Goal: Task Accomplishment & Management: Use online tool/utility

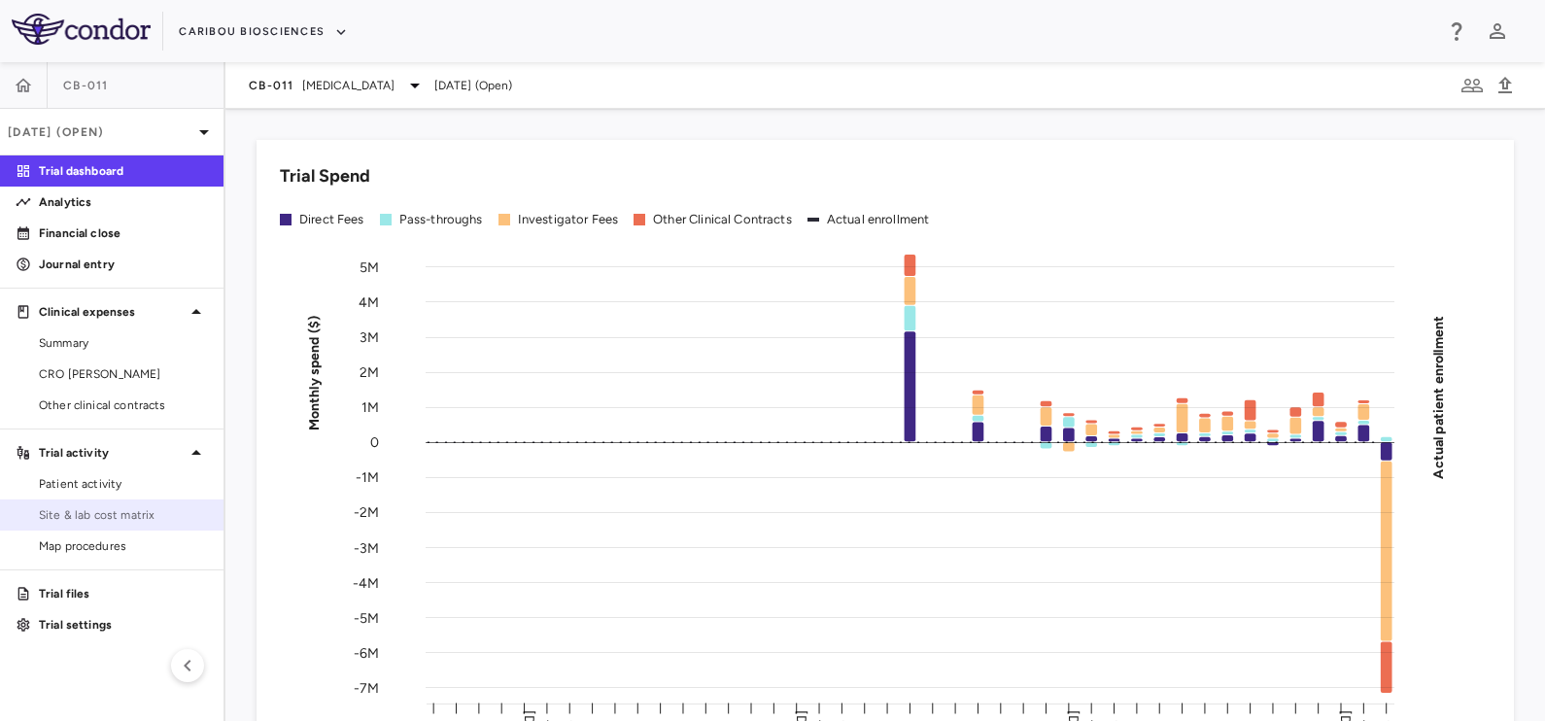
click at [105, 515] on span "Site & lab cost matrix" at bounding box center [123, 514] width 169 height 17
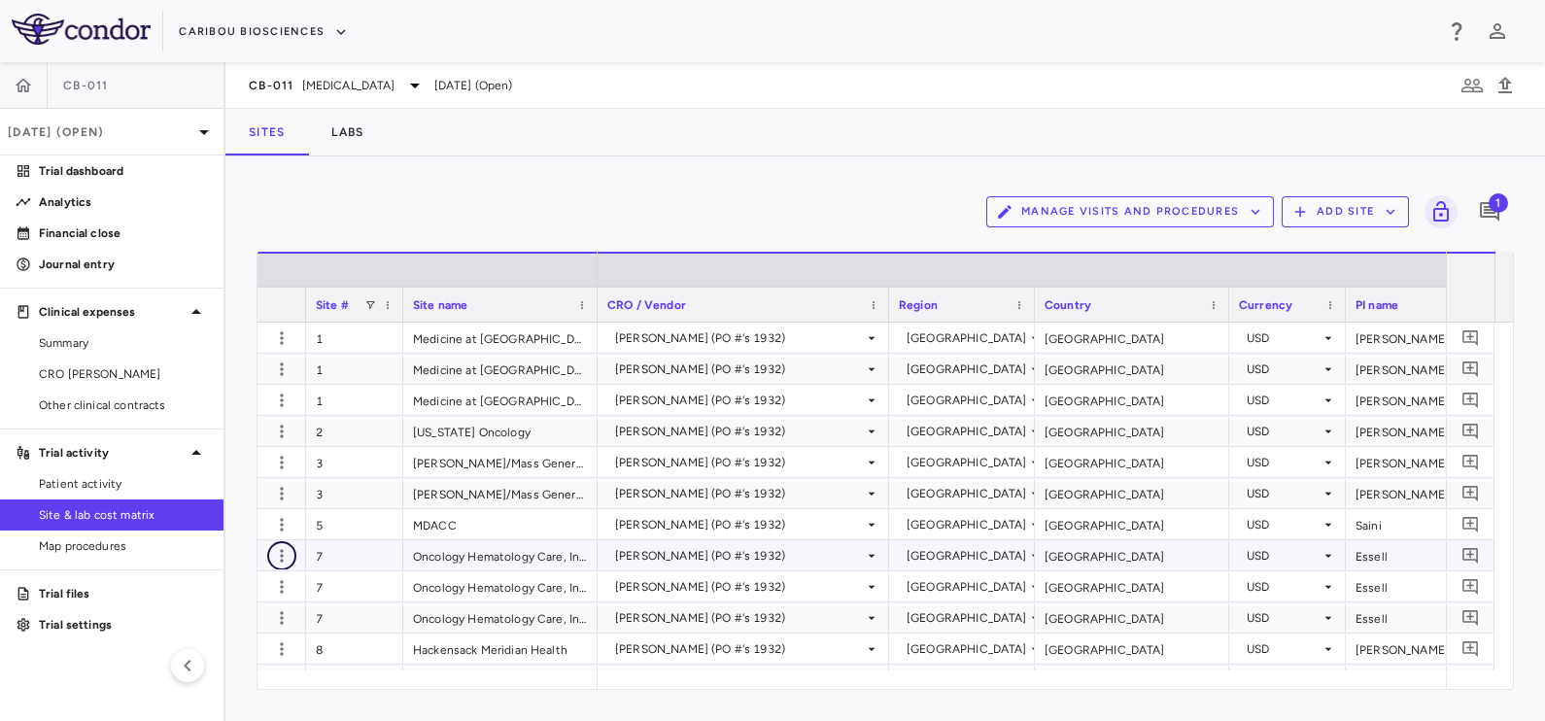
click at [289, 552] on icon "button" at bounding box center [281, 555] width 19 height 19
click at [222, 598] on div "Add new site version" at bounding box center [206, 594] width 181 height 35
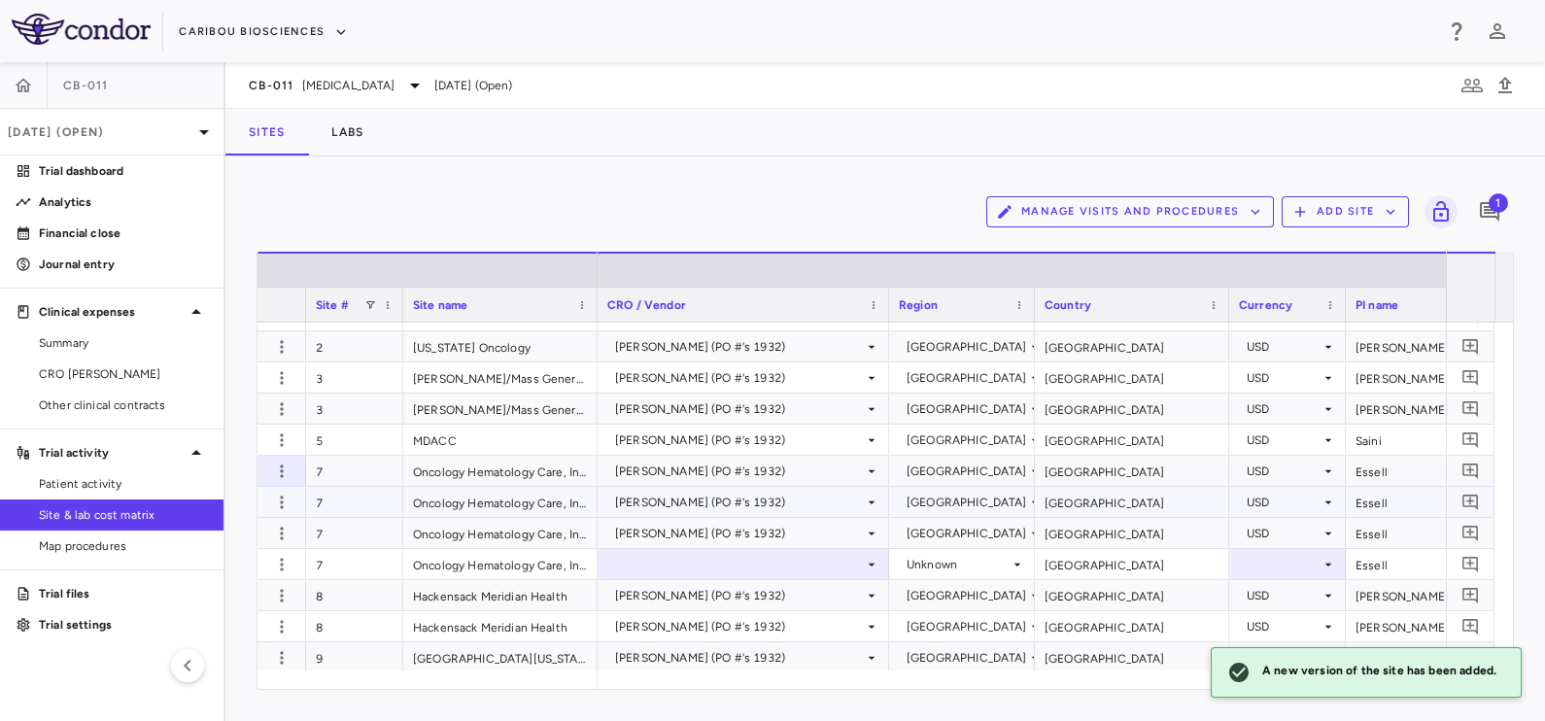
scroll to position [120, 0]
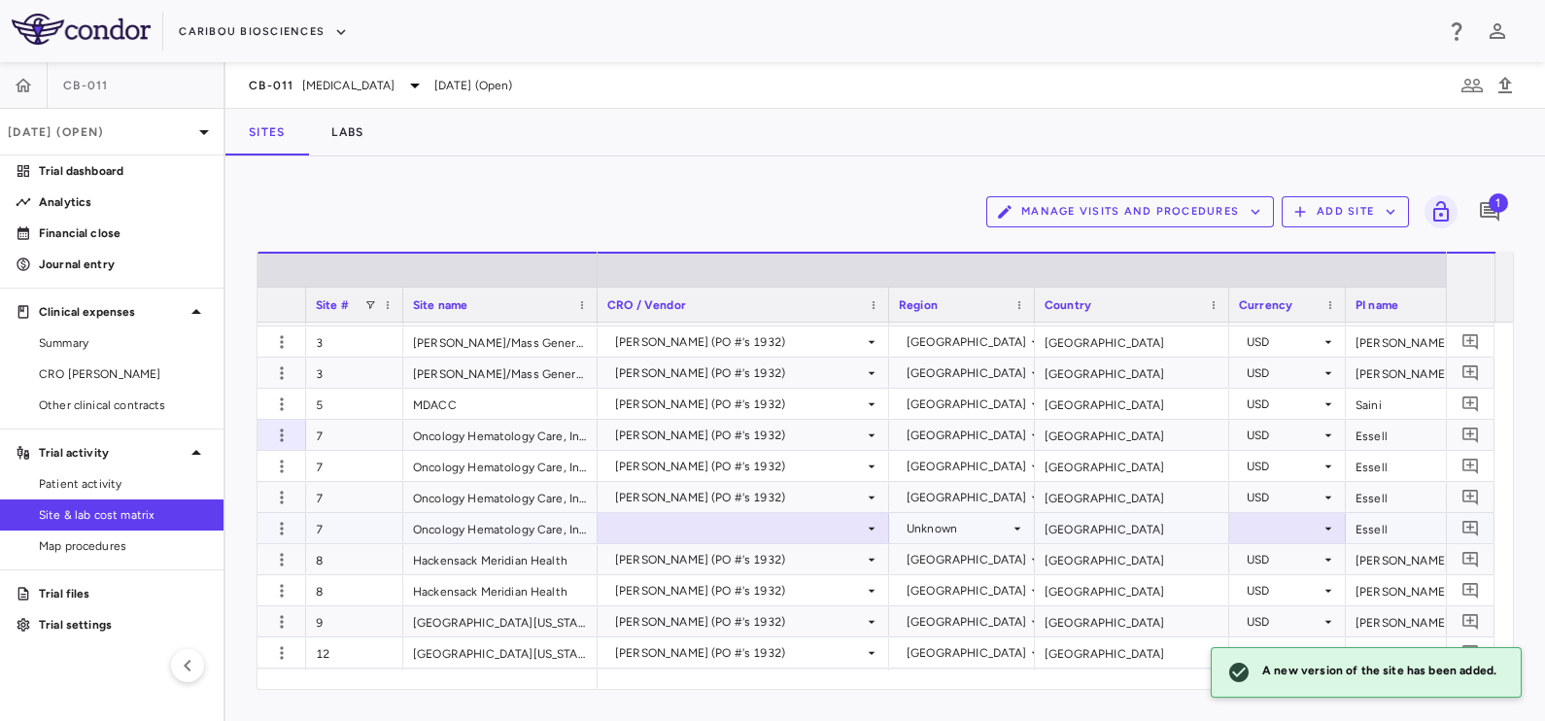
click at [703, 531] on div at bounding box center [743, 528] width 272 height 28
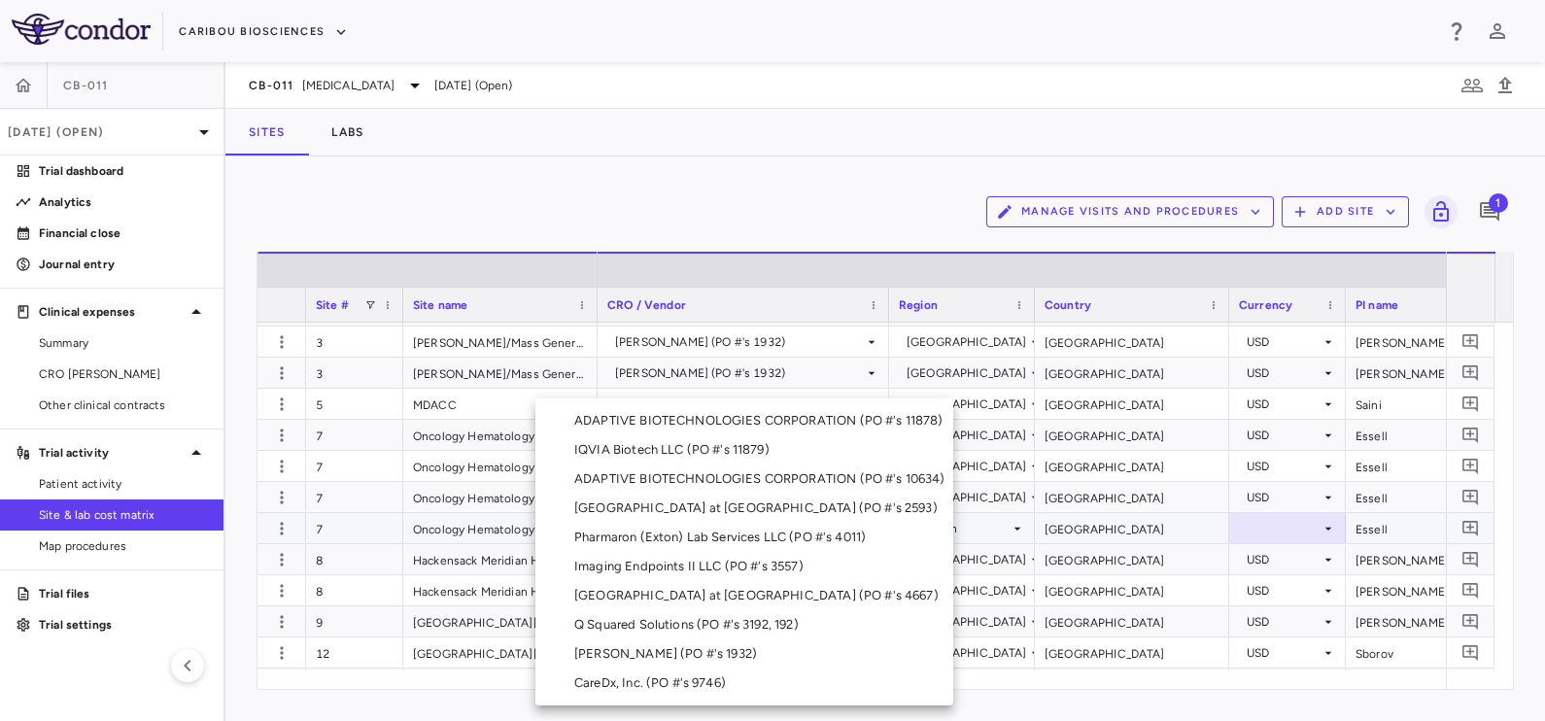
click at [622, 653] on div "[PERSON_NAME] (PO #'s 1932)" at bounding box center [669, 653] width 190 height 17
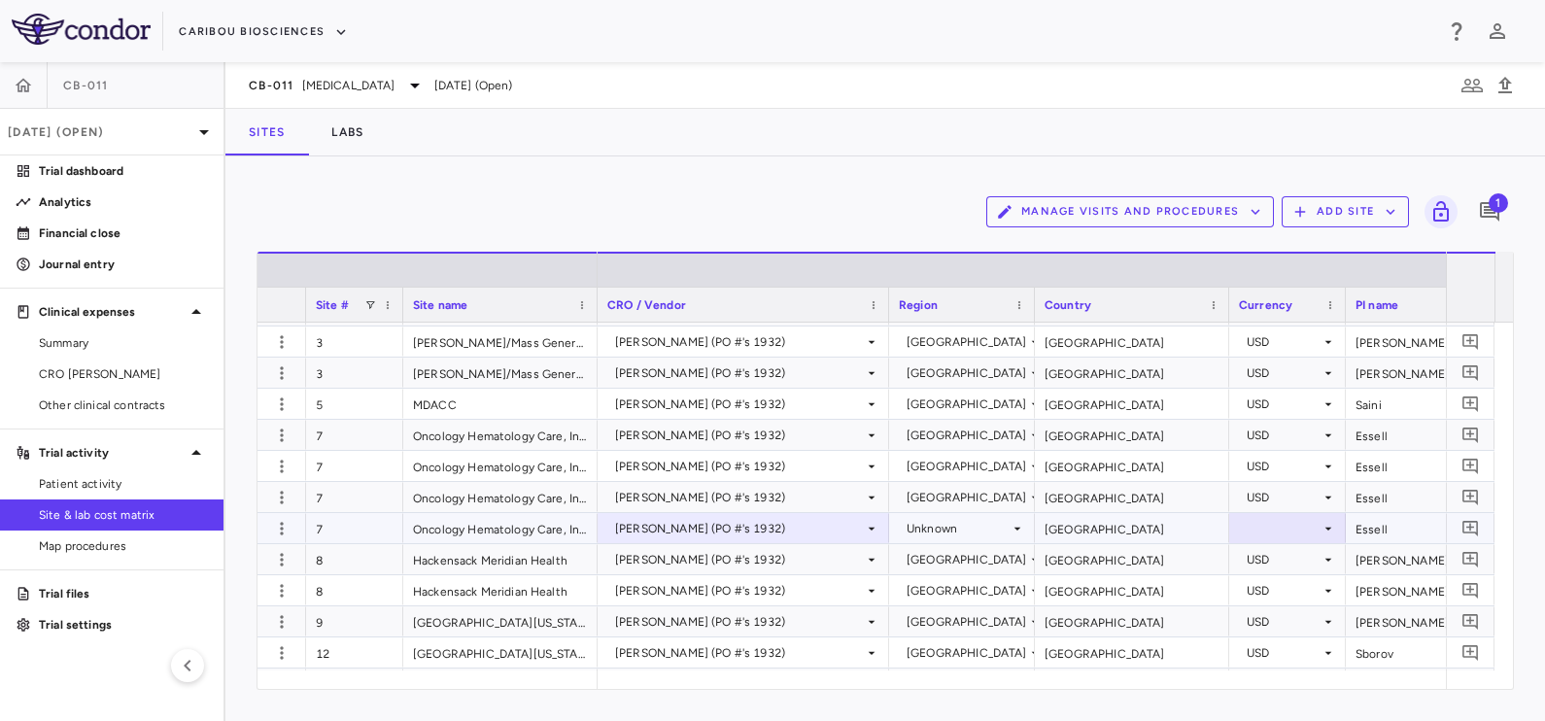
click at [939, 530] on div "Unknown" at bounding box center [958, 528] width 103 height 31
click at [944, 526] on div "Unknown" at bounding box center [958, 528] width 103 height 31
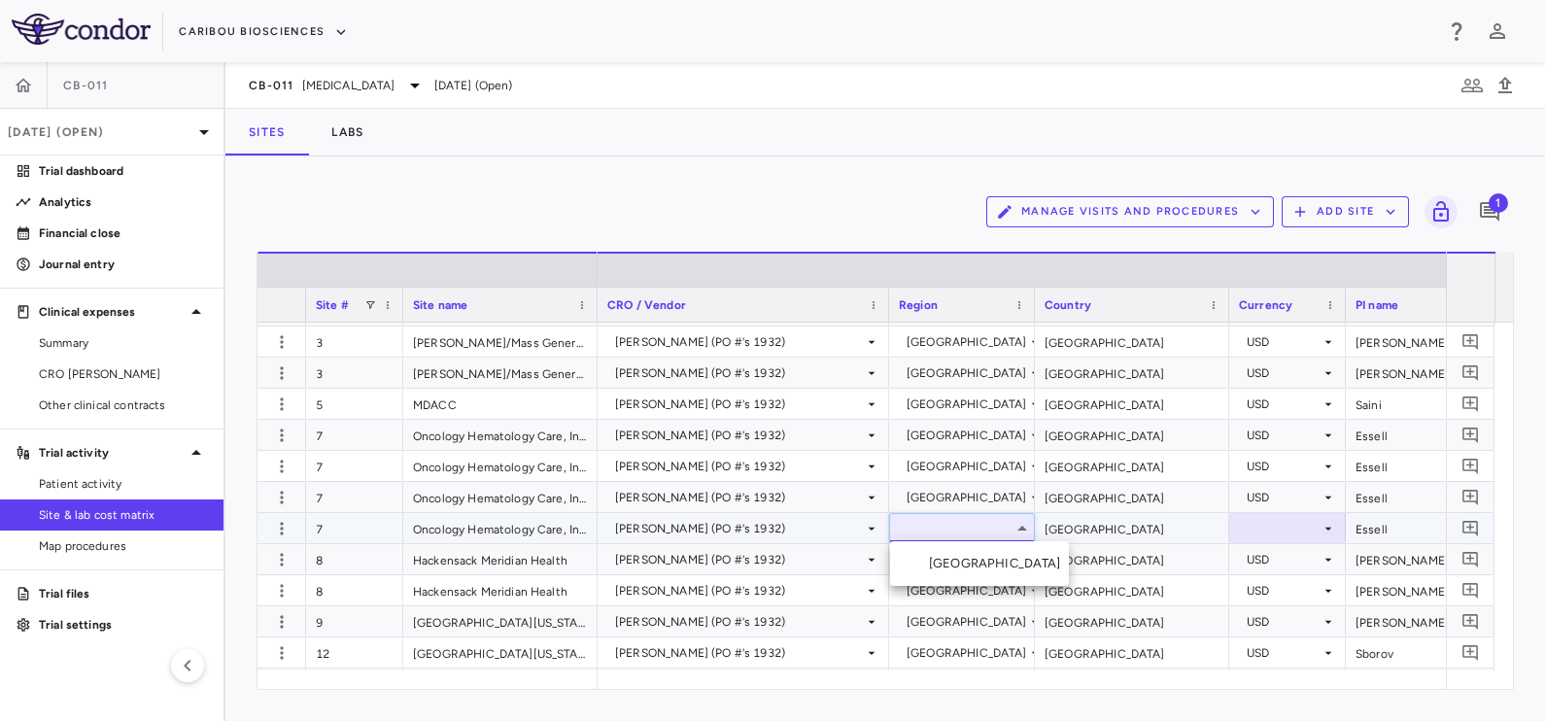
click at [946, 565] on div "[GEOGRAPHIC_DATA]" at bounding box center [999, 563] width 140 height 17
click at [1252, 528] on div at bounding box center [1287, 528] width 97 height 28
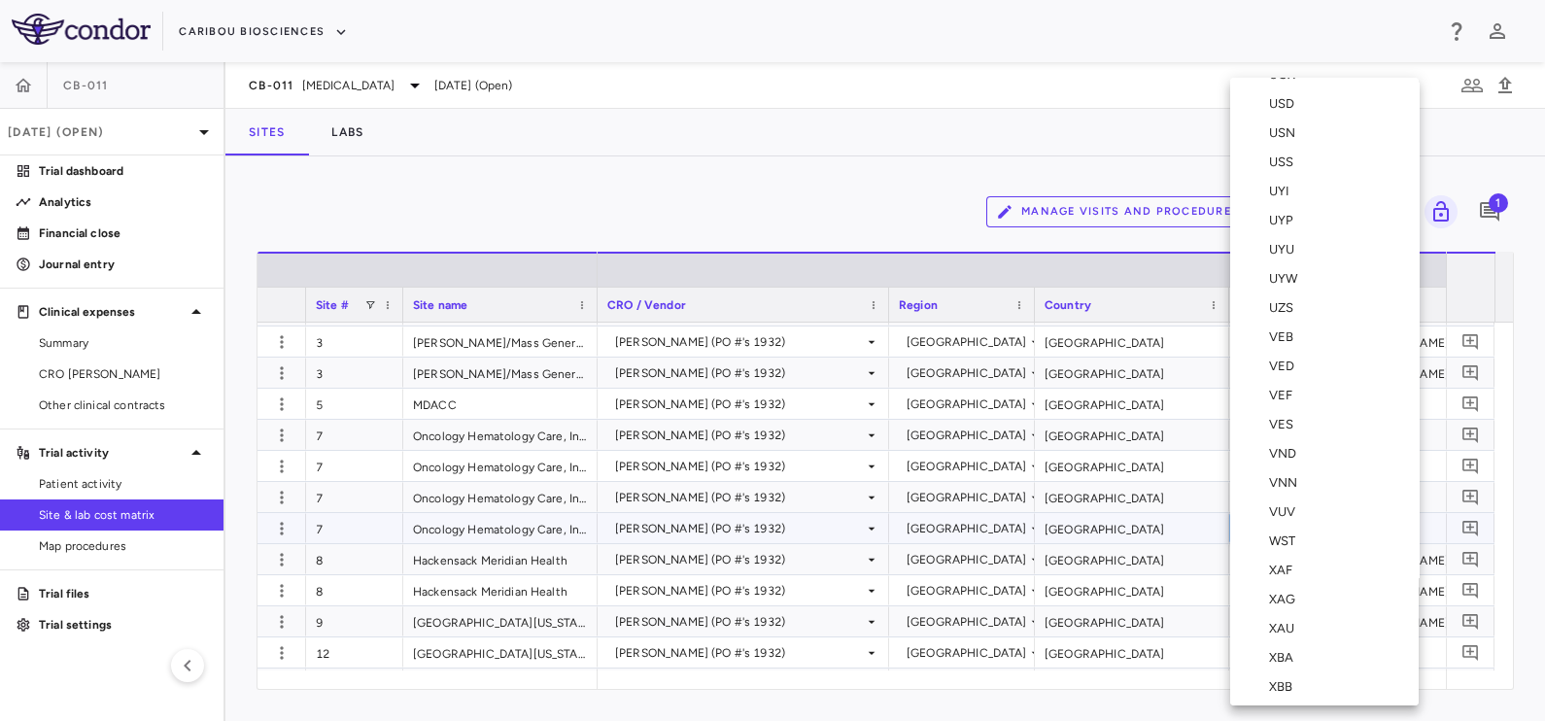
scroll to position [7408, 0]
click at [1290, 131] on li "USD" at bounding box center [1324, 125] width 188 height 29
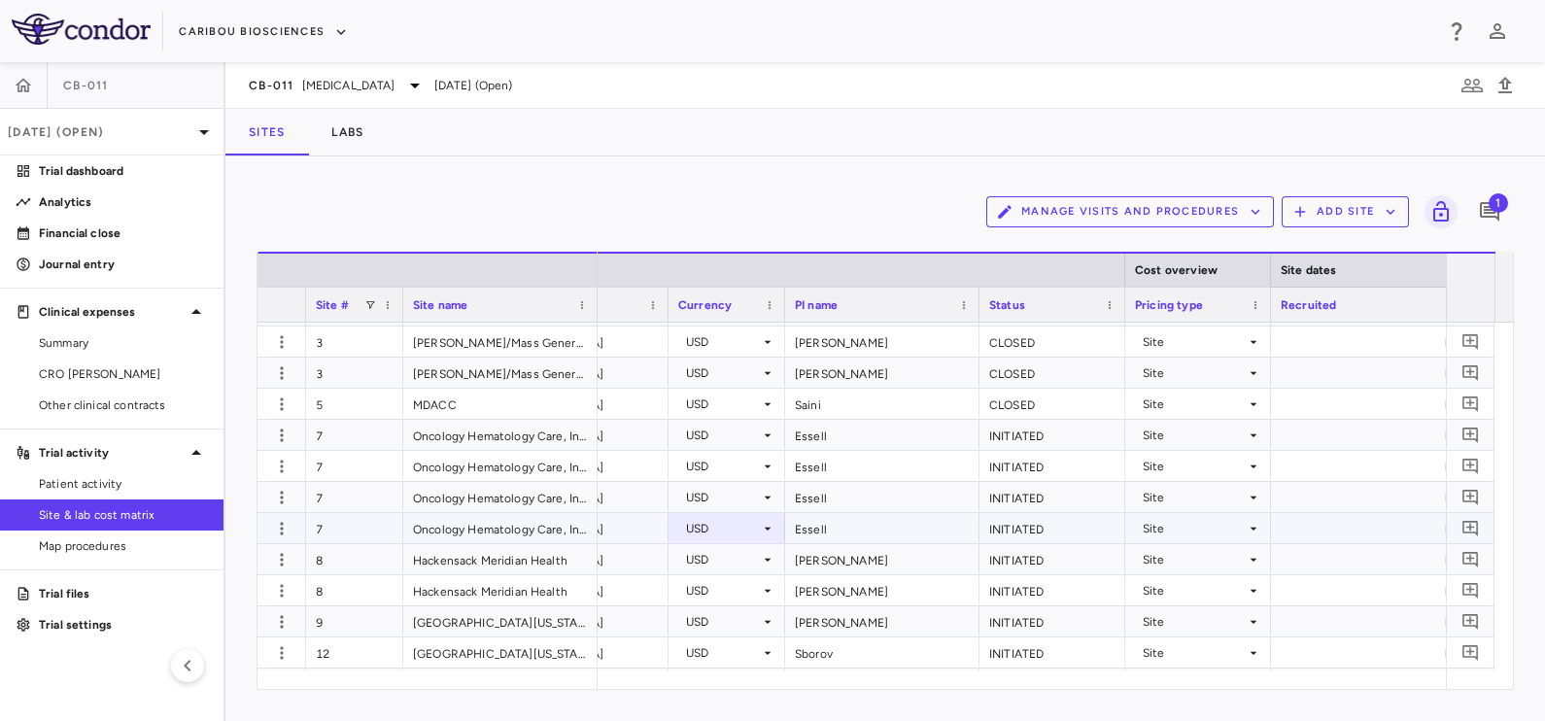
scroll to position [0, 725]
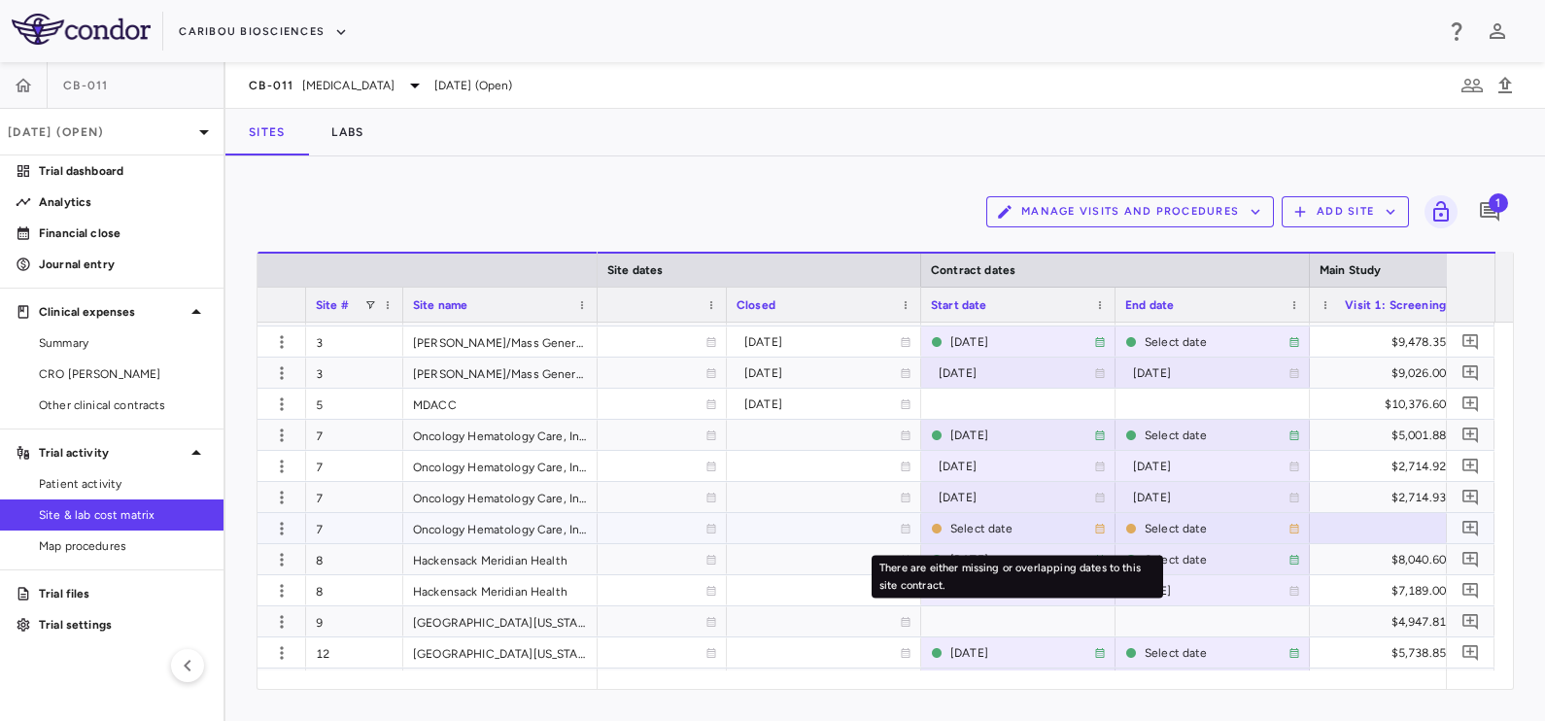
click at [972, 526] on div "Select date" at bounding box center [1022, 528] width 144 height 31
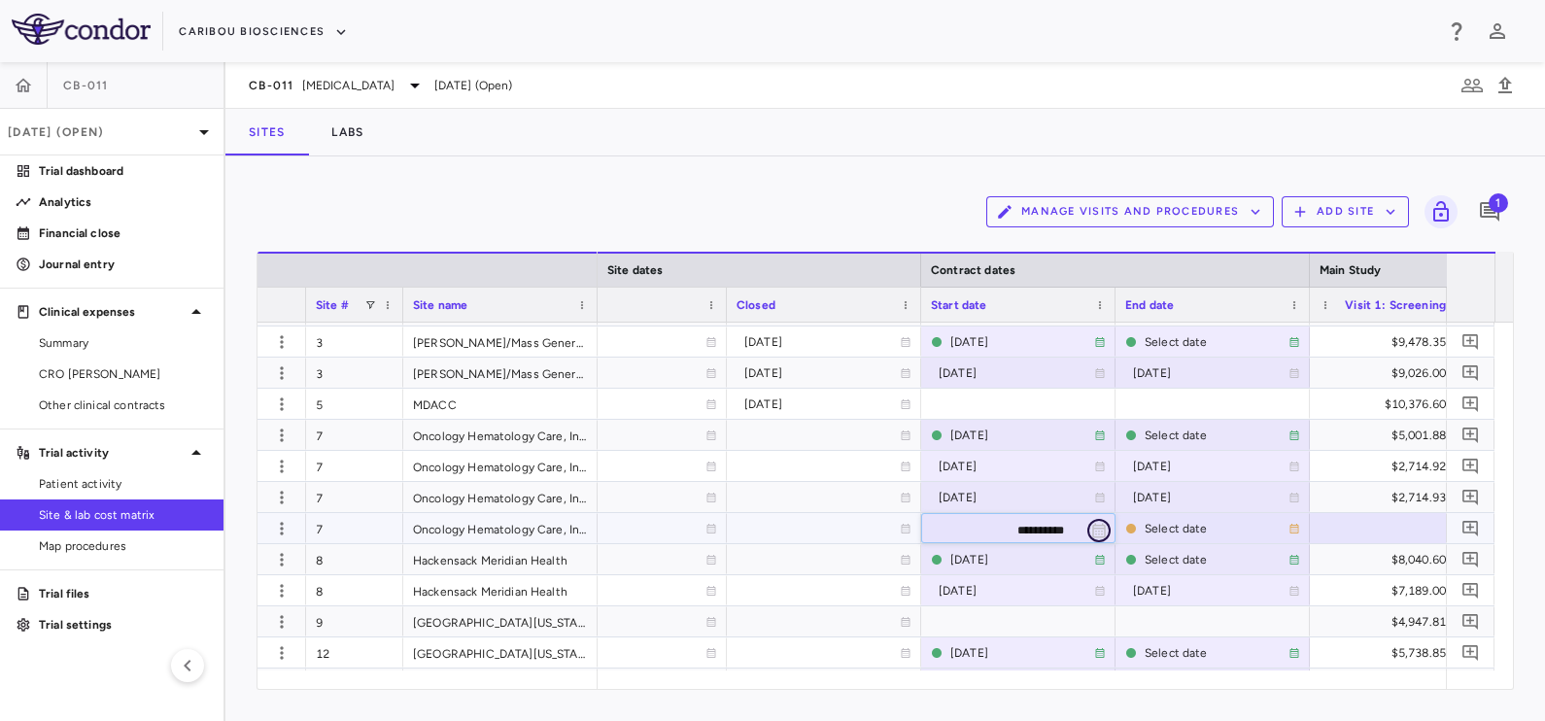
click at [1096, 531] on icon "Choose date, selected date is Sep 22, 2025" at bounding box center [1098, 530] width 17 height 17
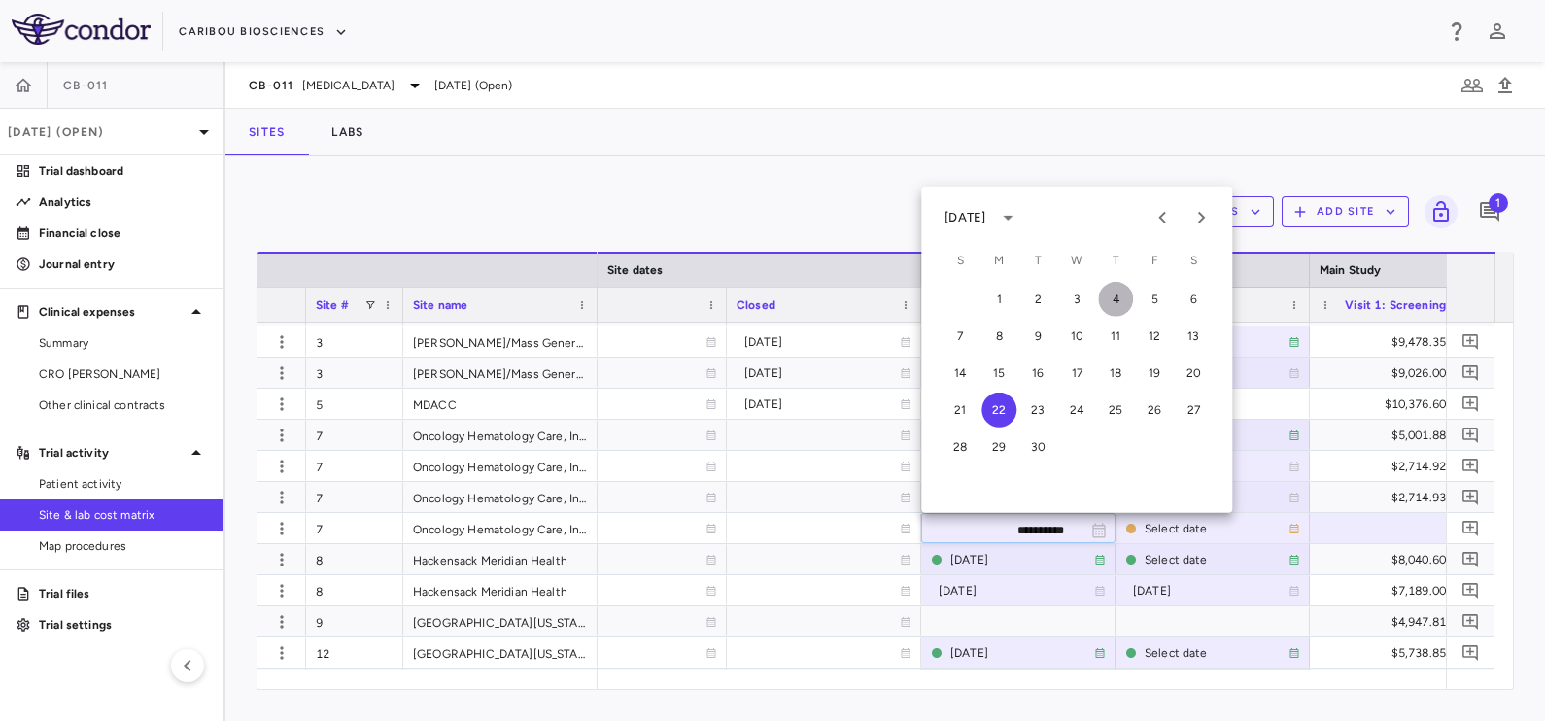
click at [1112, 297] on button "4" at bounding box center [1115, 299] width 35 height 35
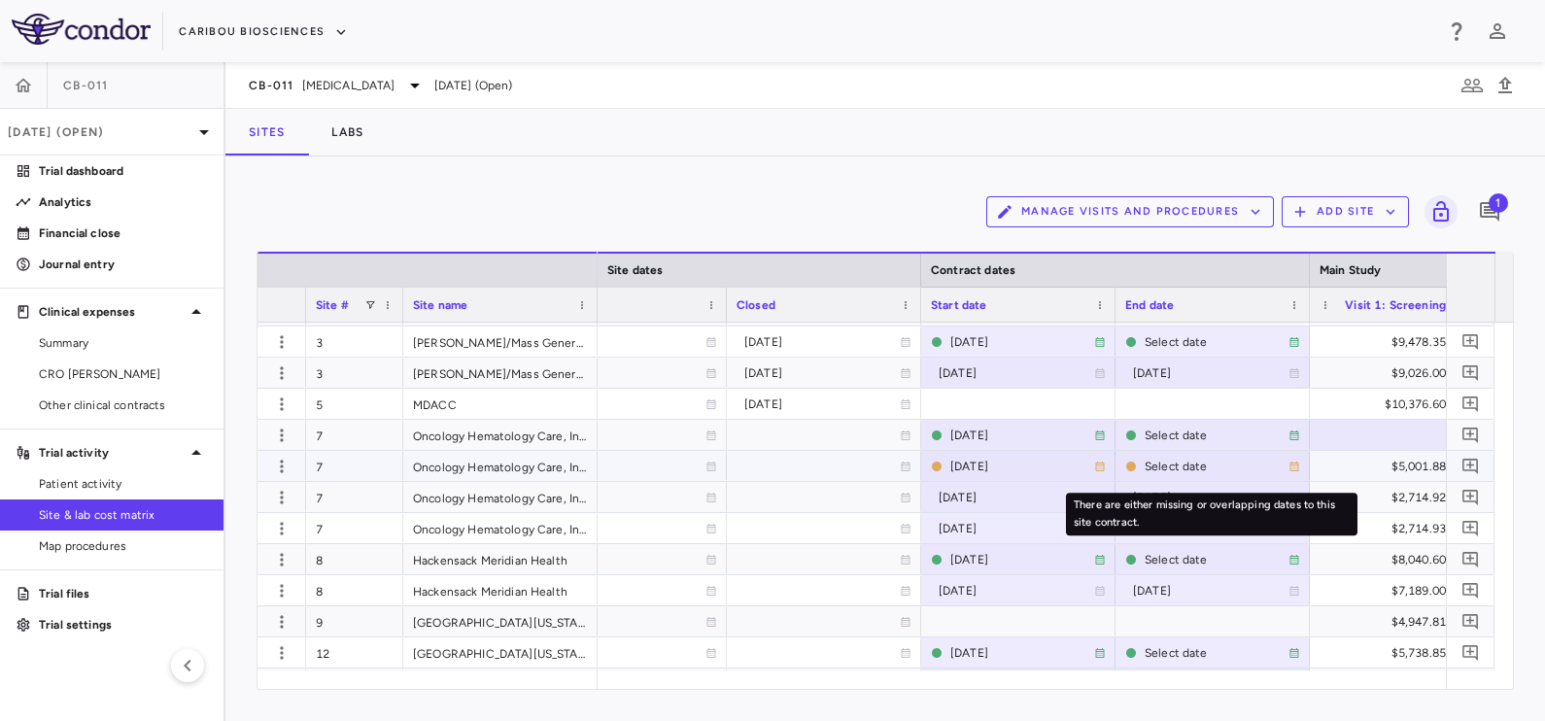
click at [1288, 462] on icon "There are either missing or overlapping dates to this site contract." at bounding box center [1294, 467] width 12 height 12
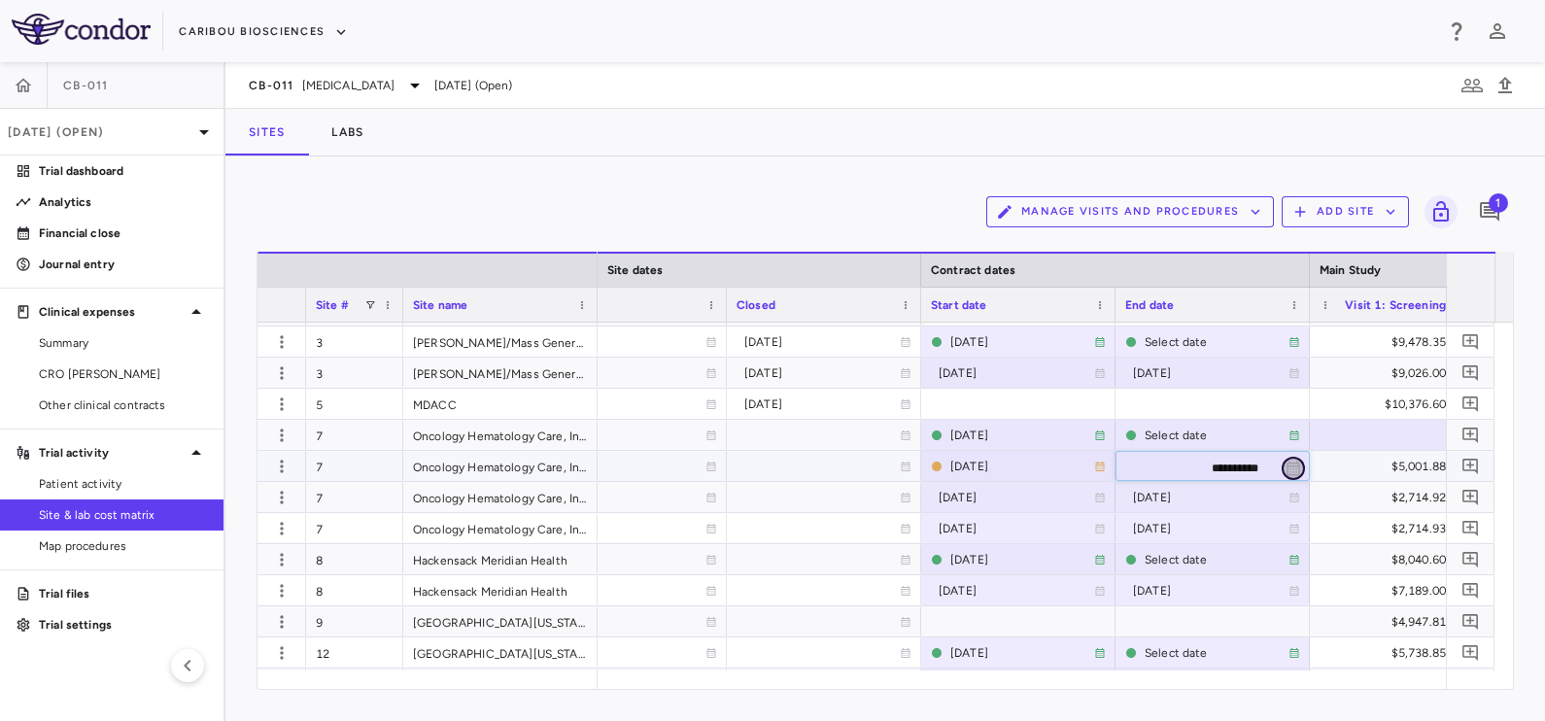
click at [1297, 465] on icon "Choose date, selected date is Sep 22, 2025" at bounding box center [1293, 468] width 17 height 17
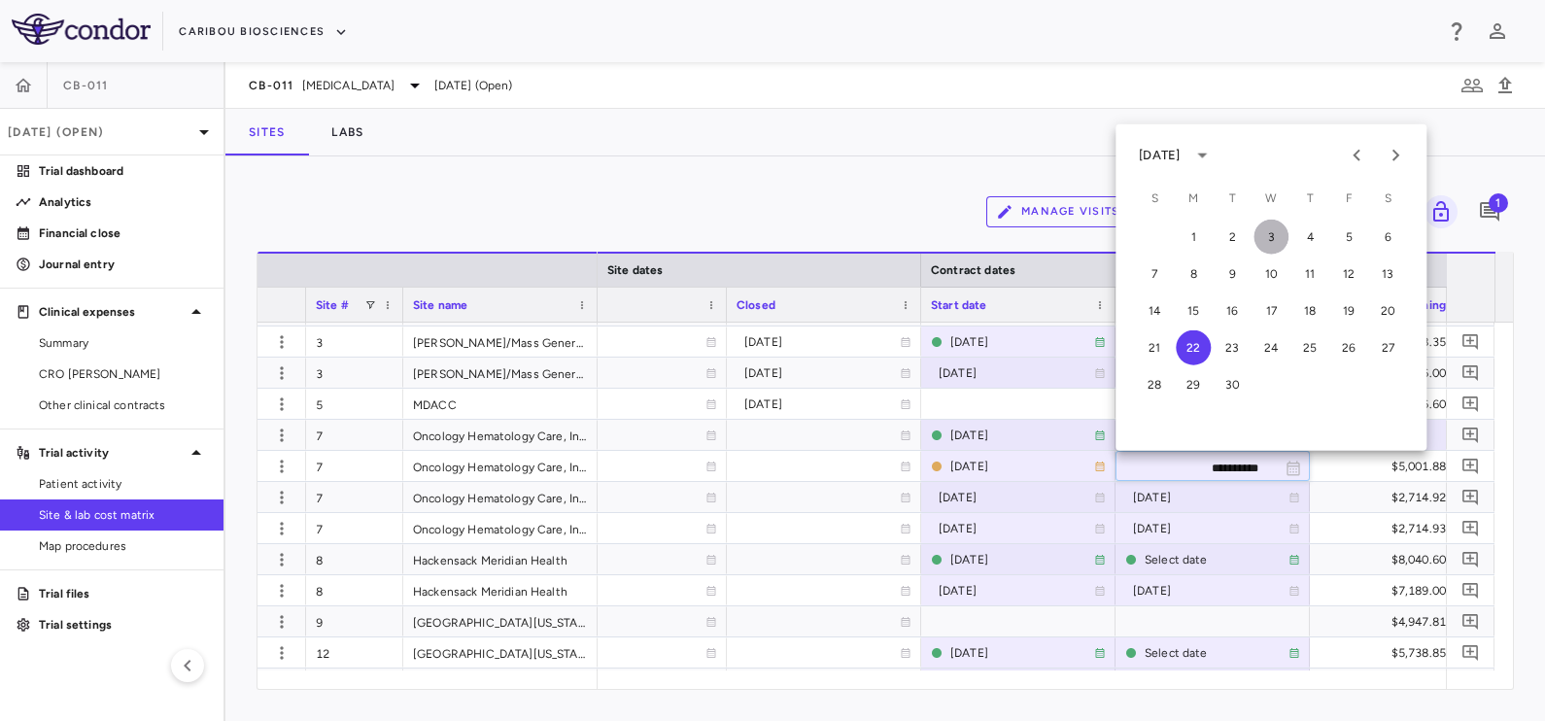
click at [1268, 237] on button "3" at bounding box center [1270, 237] width 35 height 35
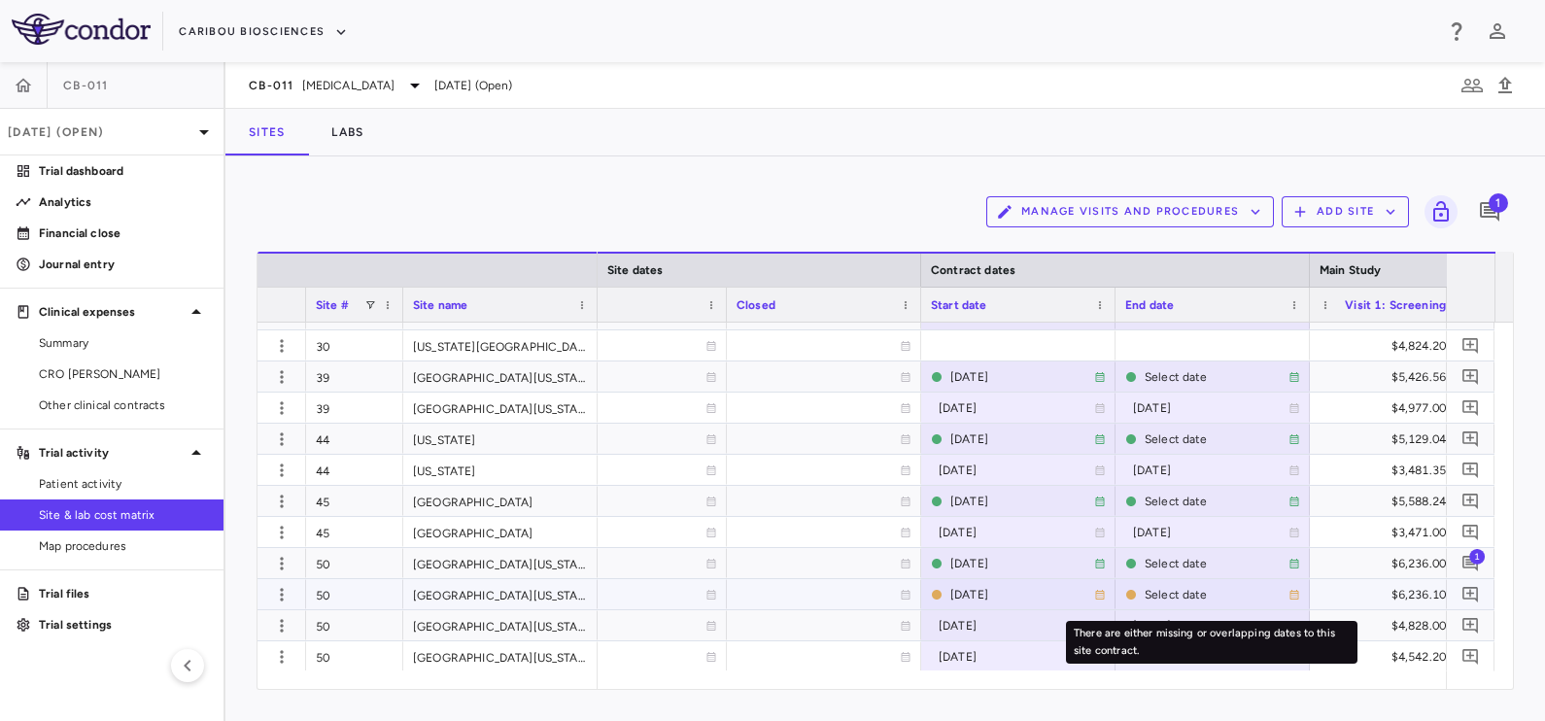
click at [1292, 591] on icon "There are either missing or overlapping dates to this site contract." at bounding box center [1294, 595] width 12 height 12
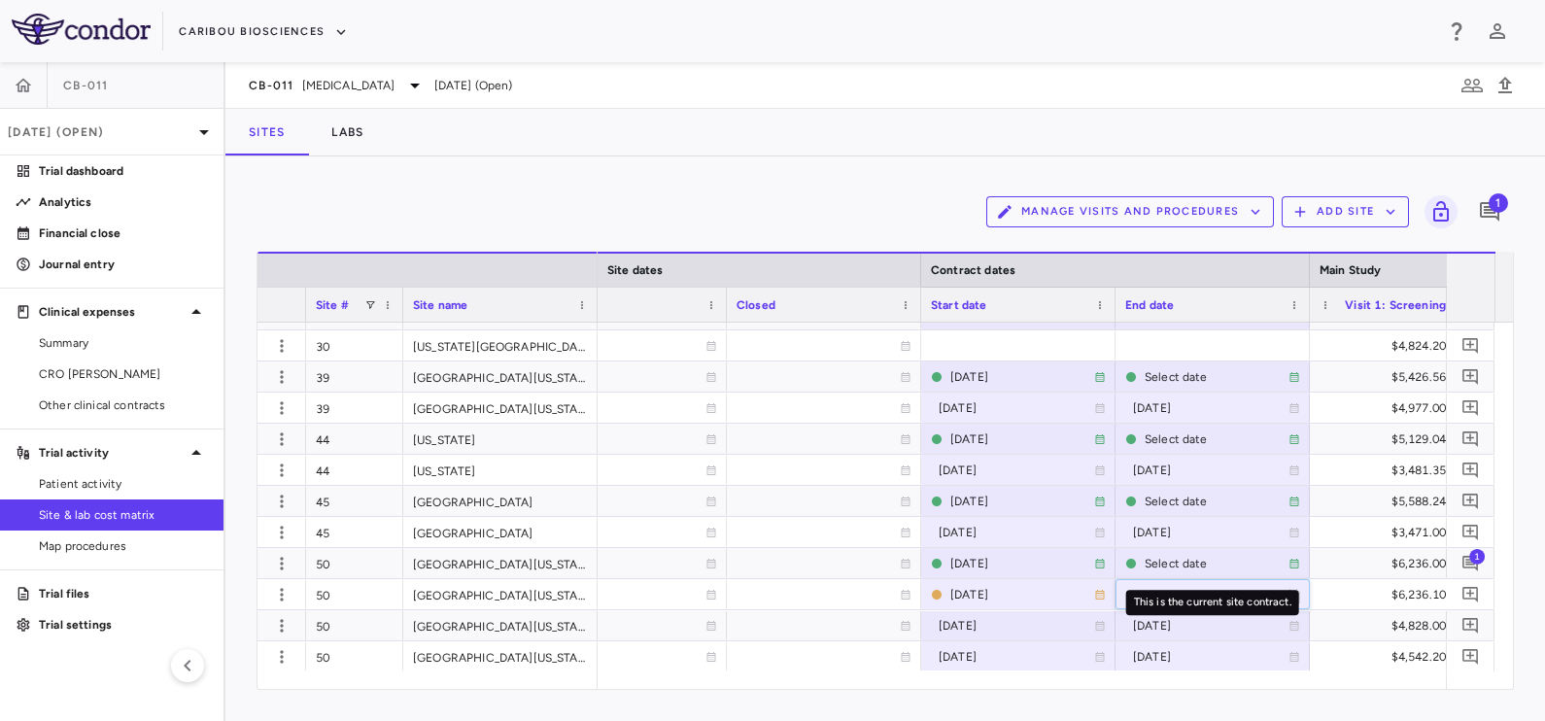
click at [1292, 593] on div "This is the current site contract." at bounding box center [1212, 602] width 173 height 25
click at [1294, 600] on icon "Choose date, selected date is Sep 22, 2025" at bounding box center [1293, 596] width 17 height 17
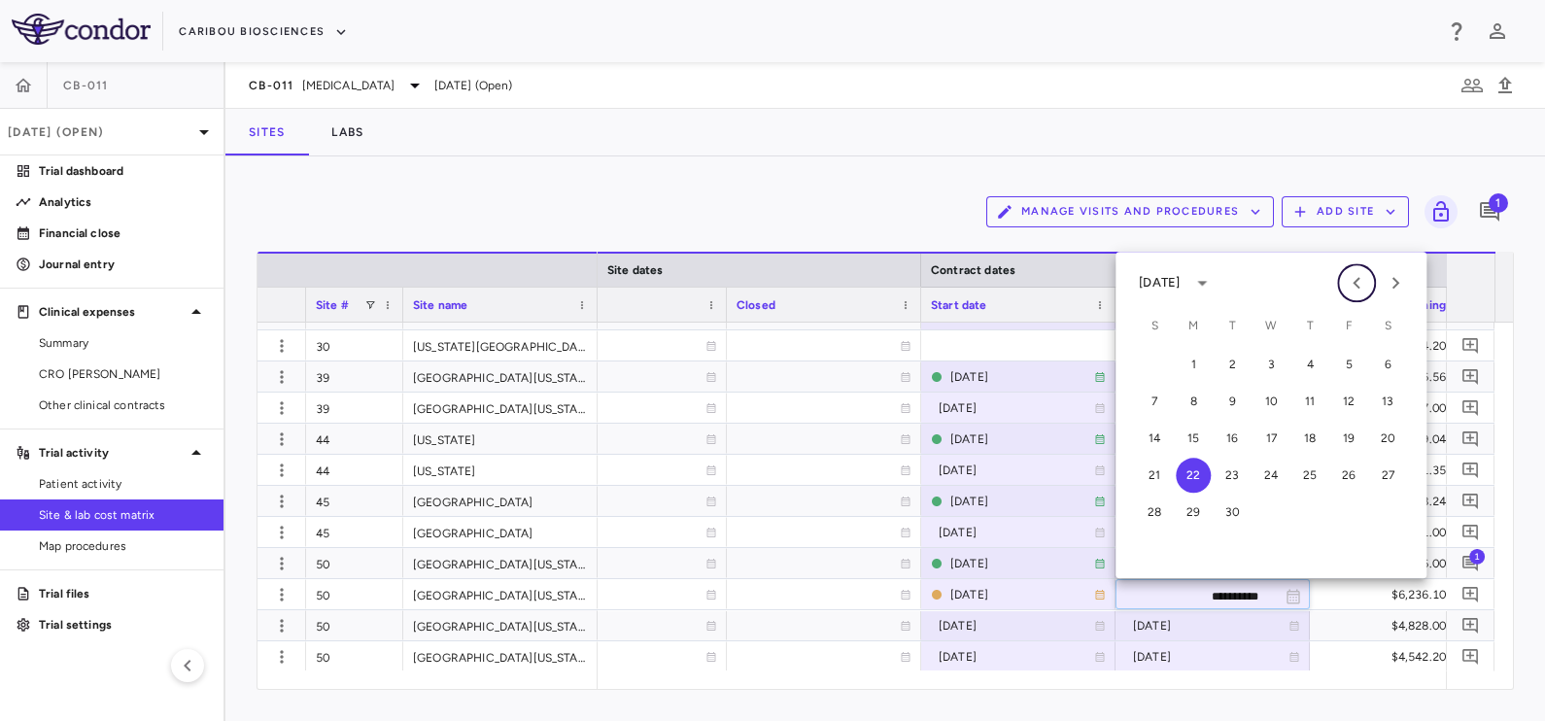
click at [1355, 289] on icon "Previous month" at bounding box center [1356, 282] width 23 height 23
click at [1160, 513] on button "24" at bounding box center [1154, 512] width 35 height 35
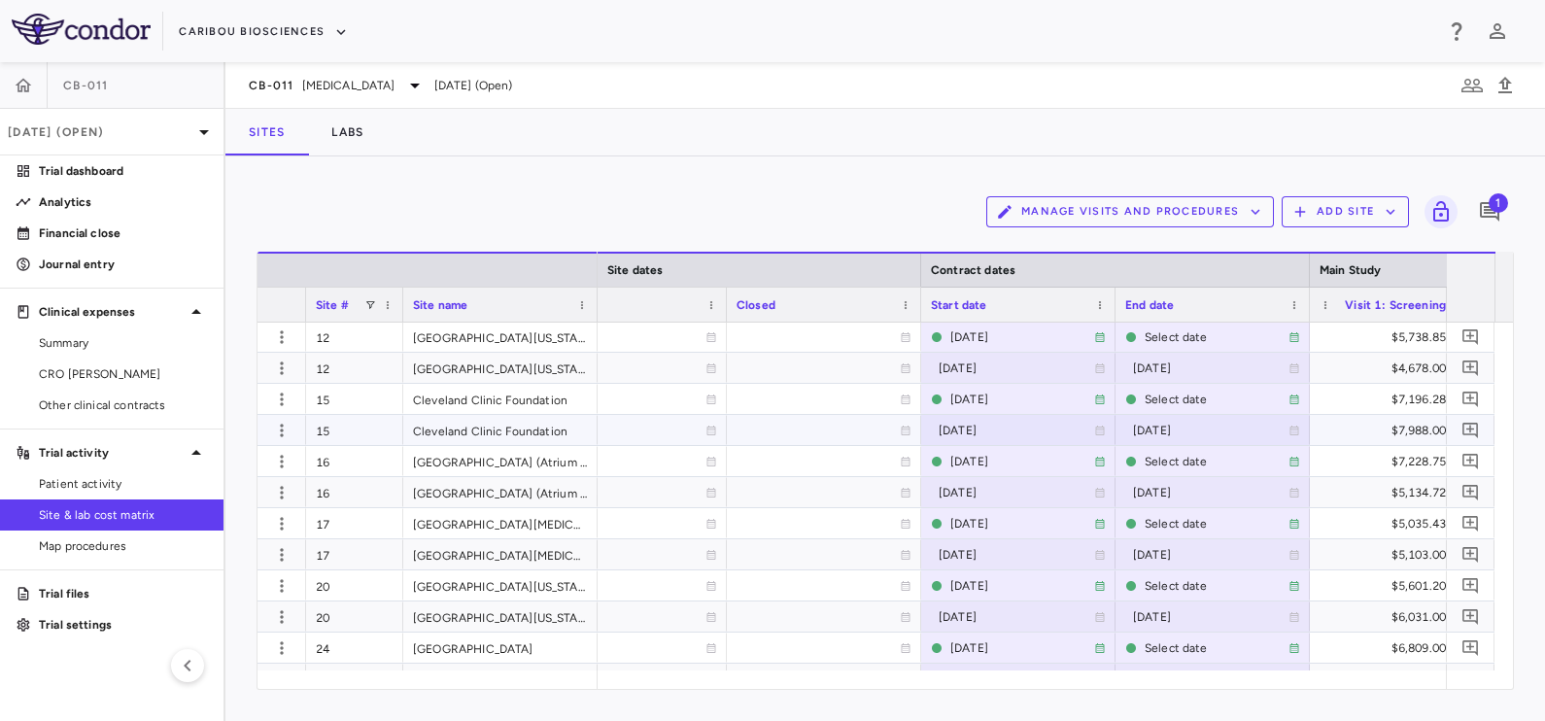
scroll to position [197, 0]
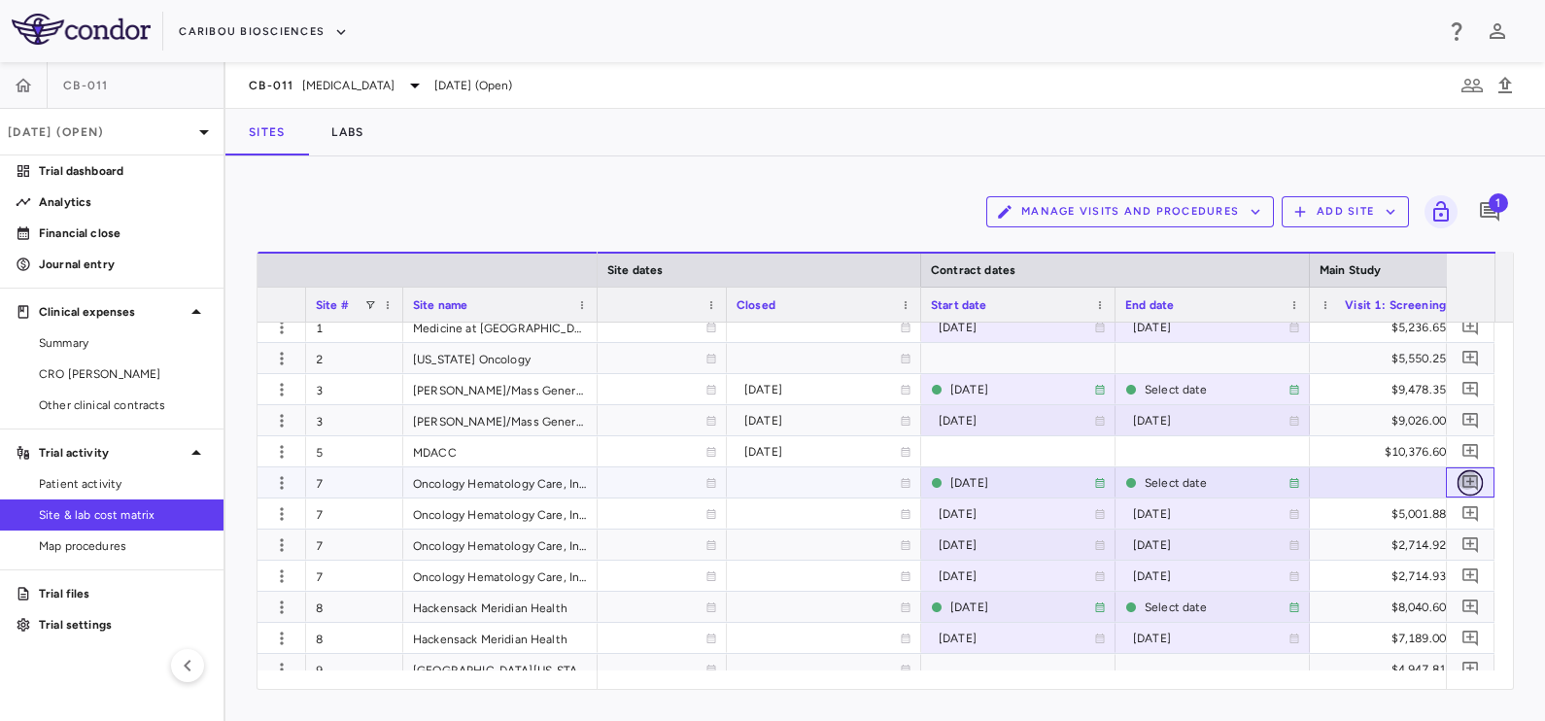
click at [1475, 480] on icon "Add comment" at bounding box center [1470, 482] width 18 height 18
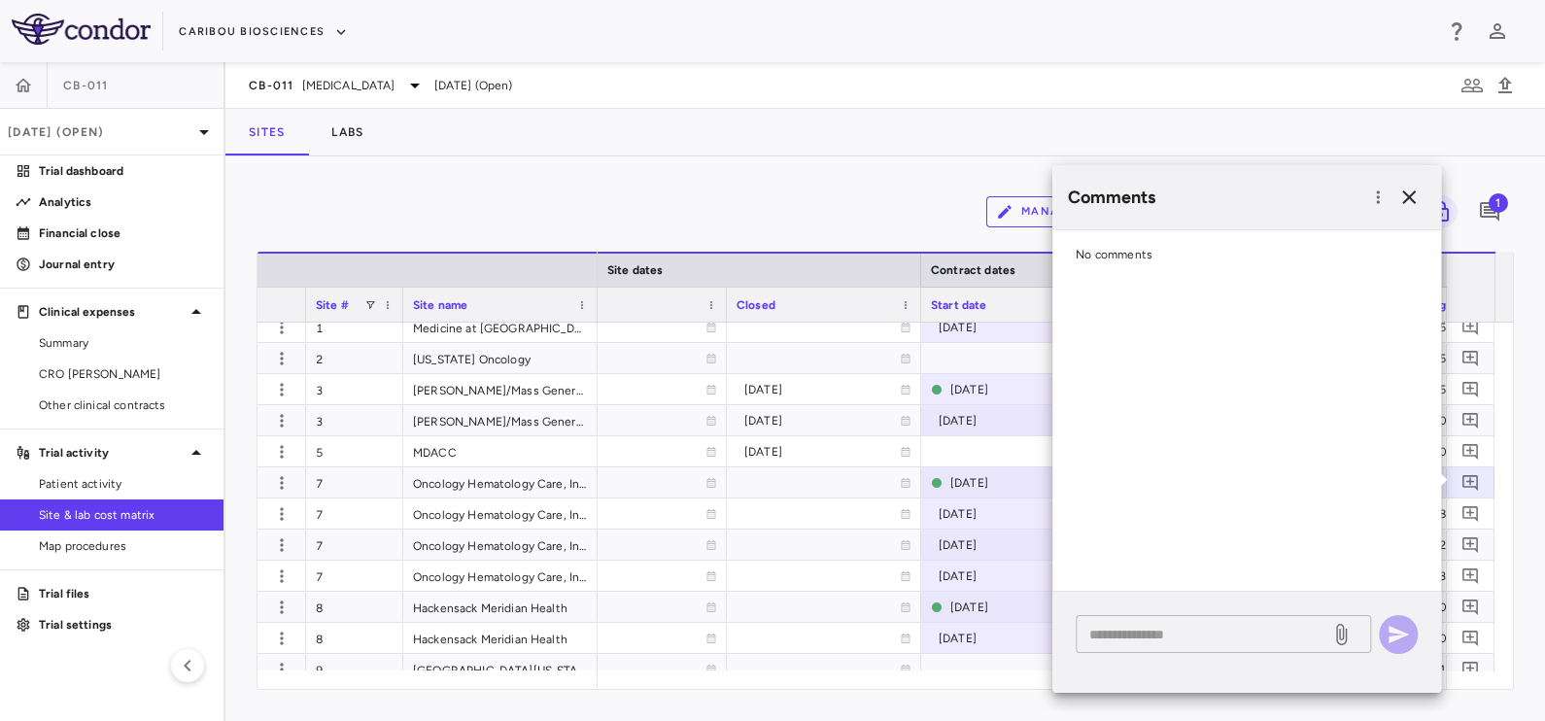
click at [1144, 633] on textarea at bounding box center [1202, 634] width 227 height 21
type textarea "*****"
click at [1409, 638] on icon "button" at bounding box center [1398, 634] width 23 height 23
click at [876, 188] on div "Manage Visits and Procedures Add Site 2" at bounding box center [885, 212] width 1257 height 49
click at [1405, 199] on icon "button" at bounding box center [1409, 197] width 14 height 14
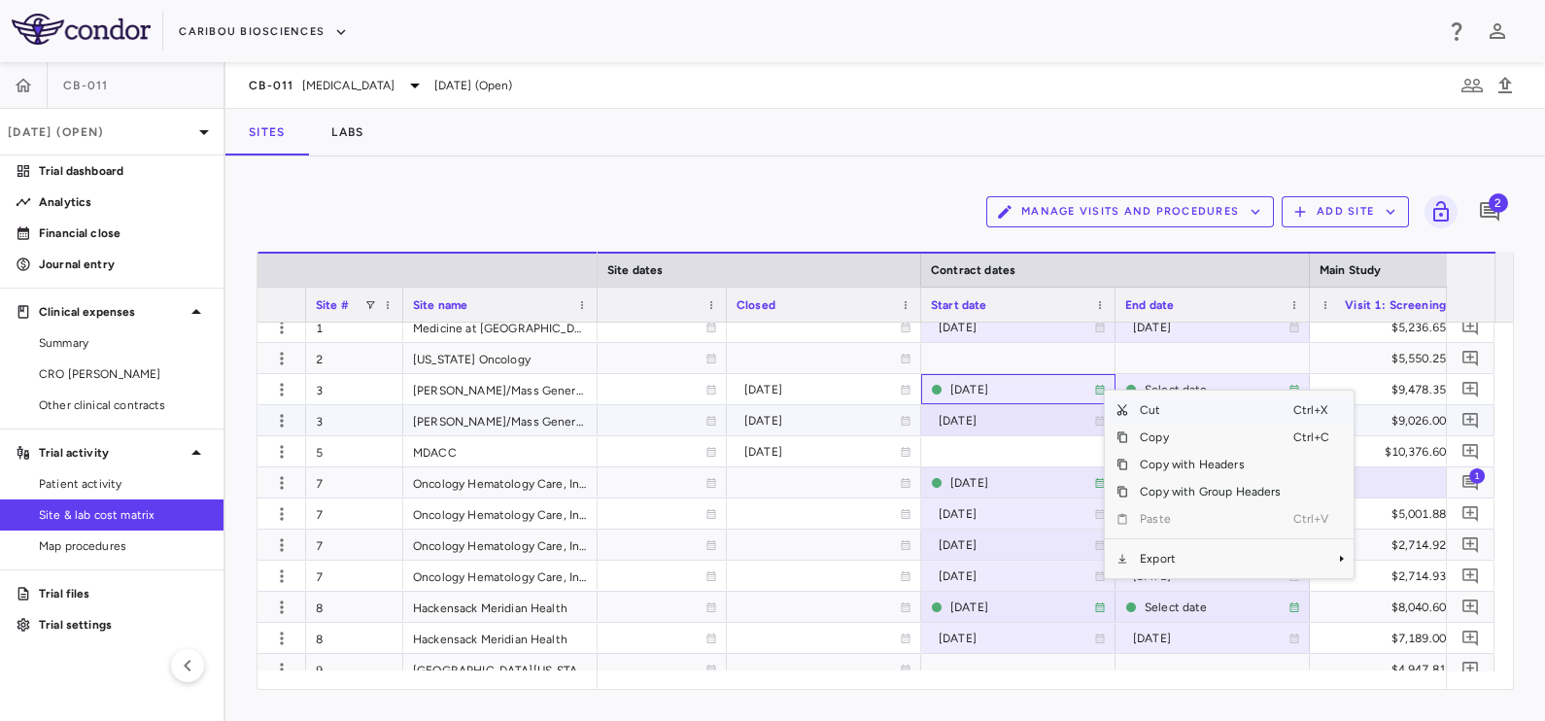
click at [723, 423] on div "[DATE]" at bounding box center [629, 420] width 194 height 30
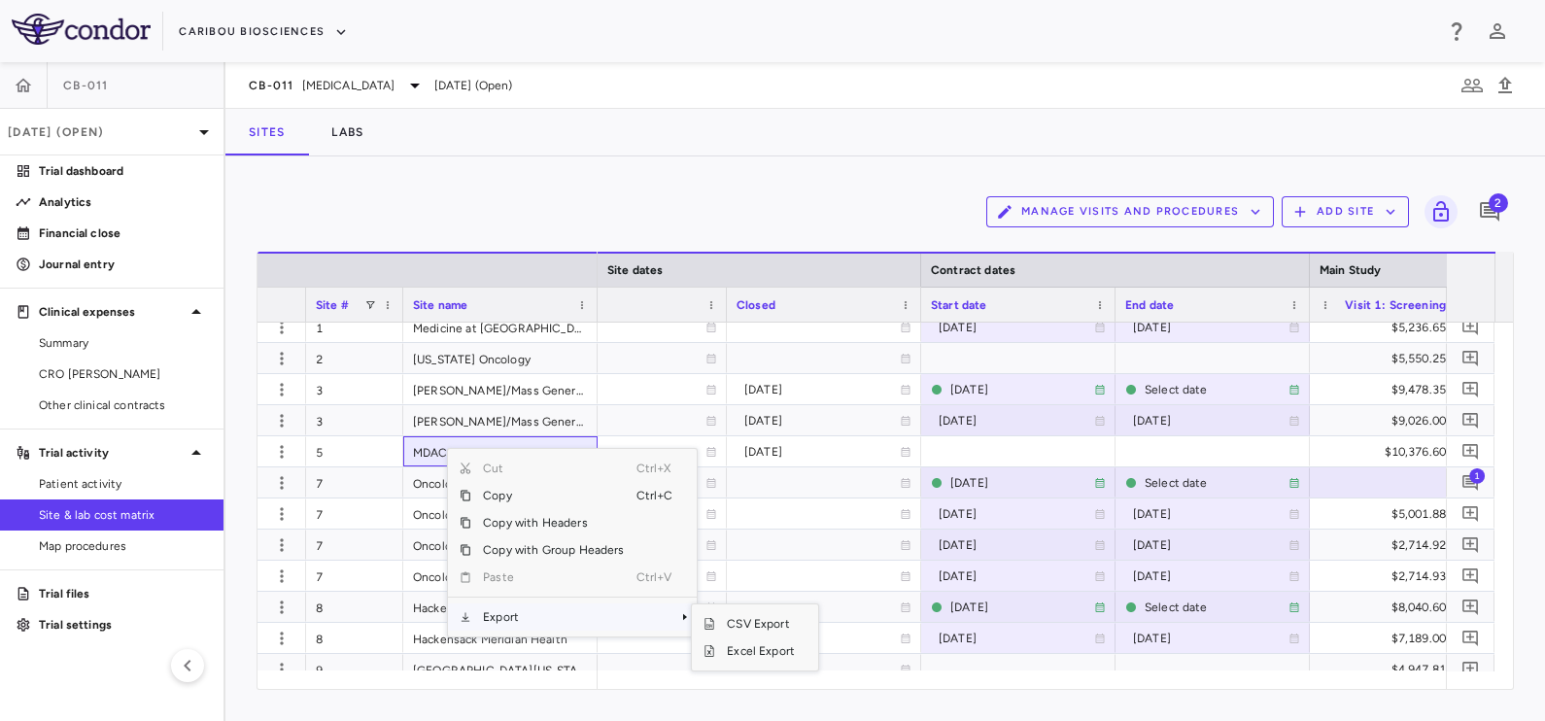
click at [536, 611] on span "Export" at bounding box center [553, 616] width 164 height 27
click at [750, 649] on span "Excel Export" at bounding box center [760, 650] width 91 height 27
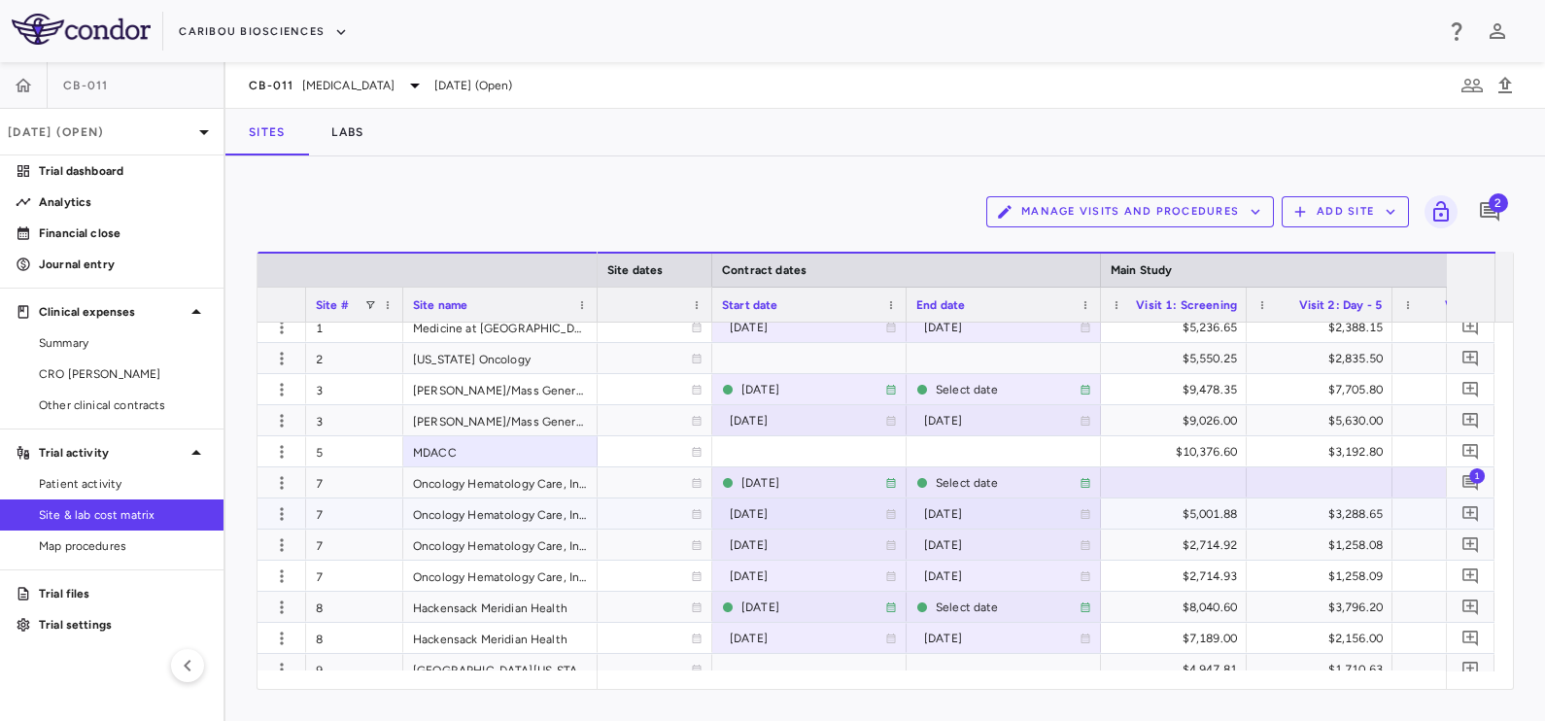
scroll to position [0, 1727]
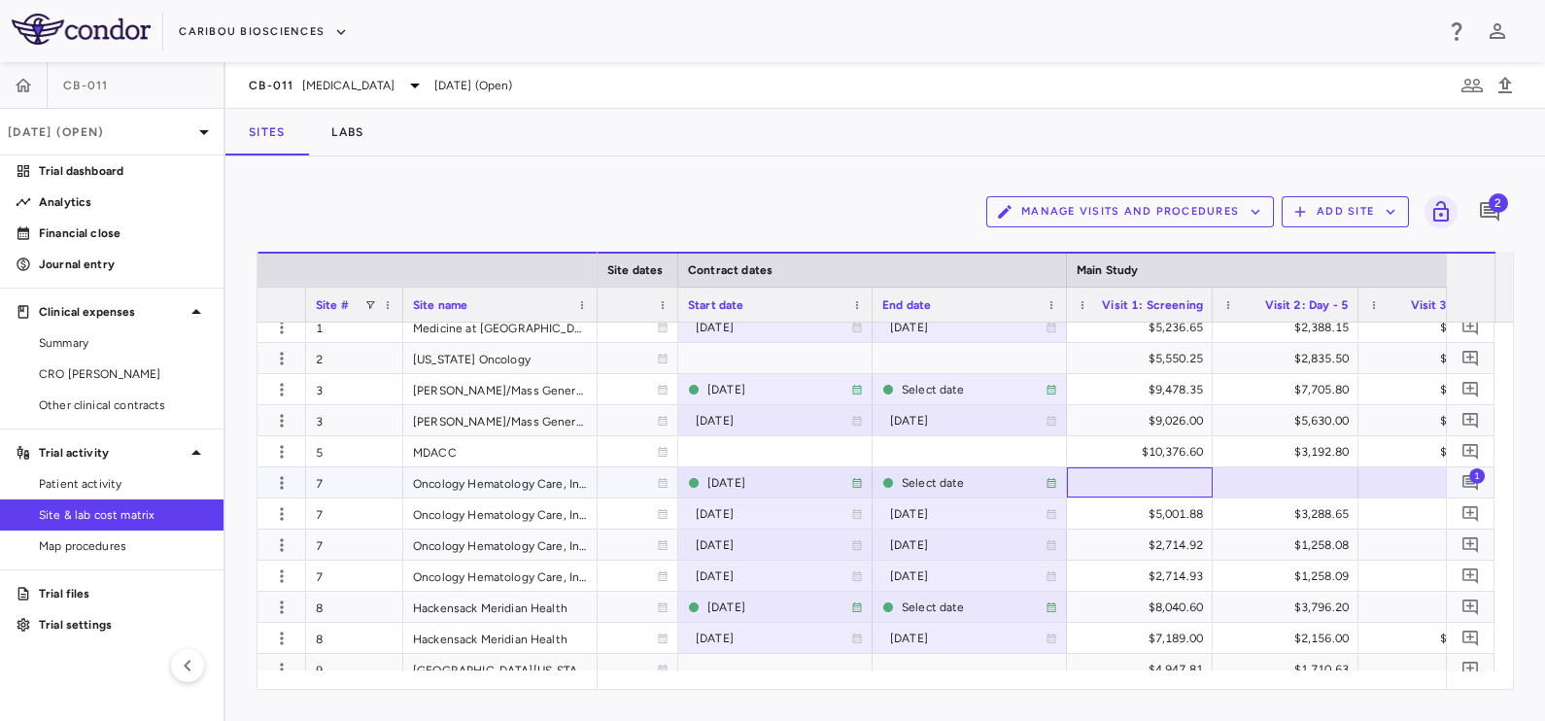
click at [1152, 486] on div at bounding box center [1140, 482] width 126 height 28
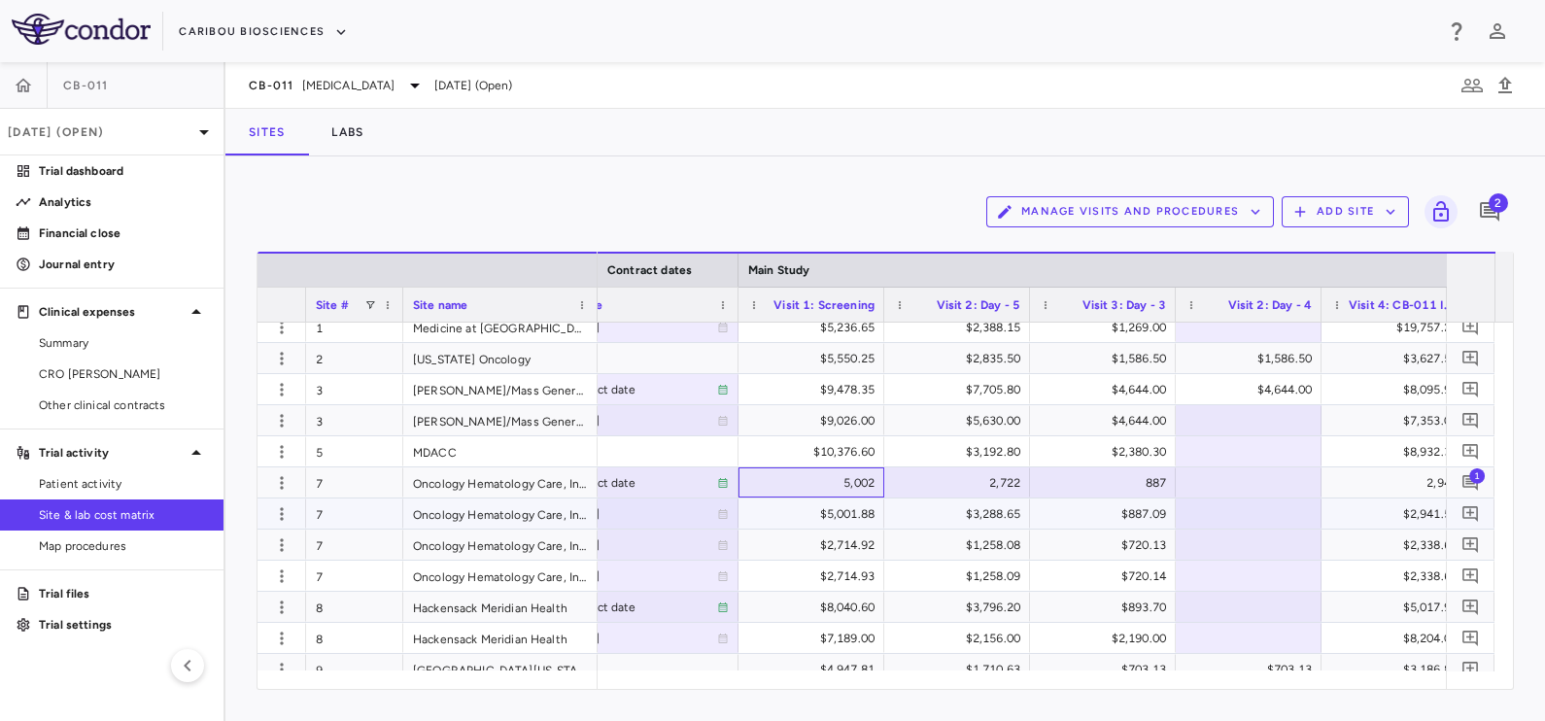
scroll to position [0, 2305]
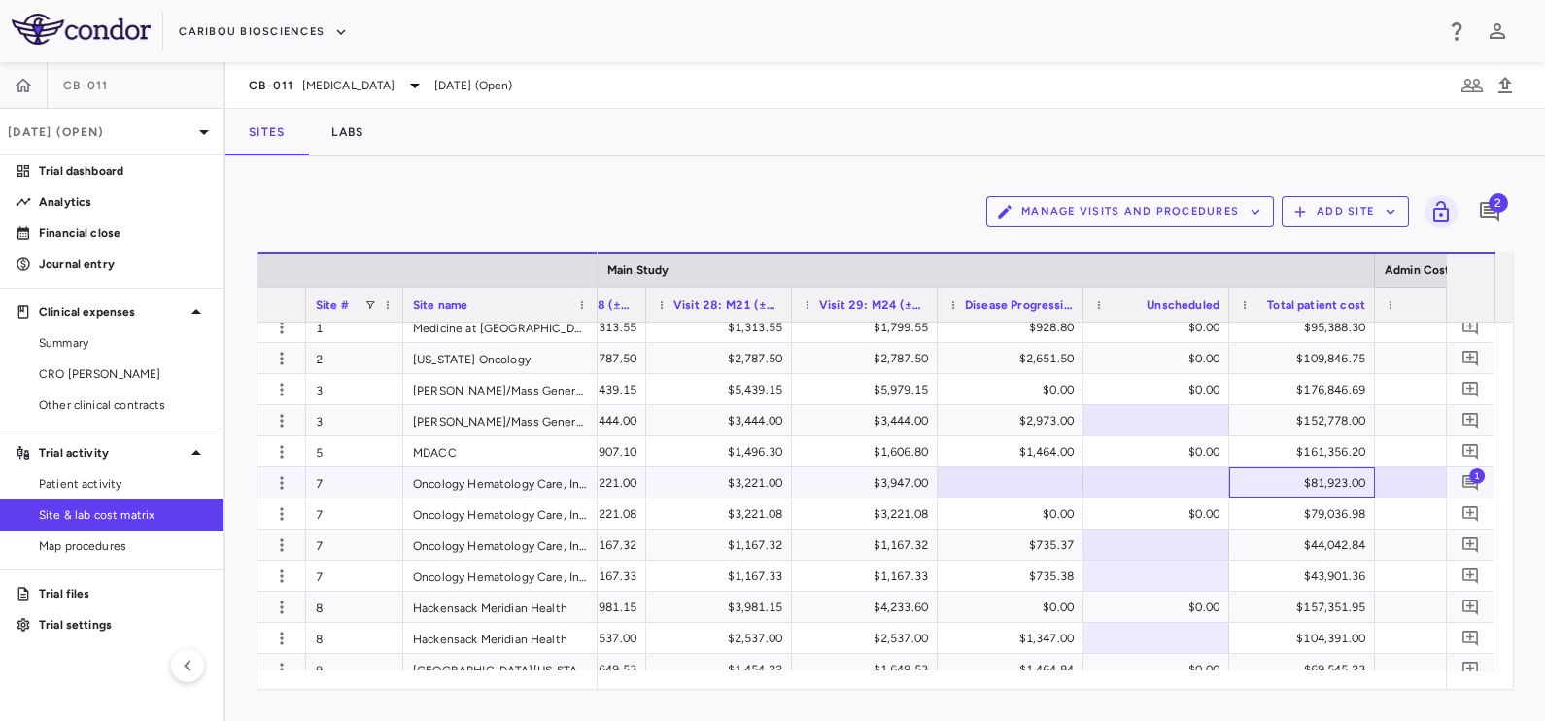
click at [1282, 491] on div "$81,923.00" at bounding box center [1306, 482] width 119 height 31
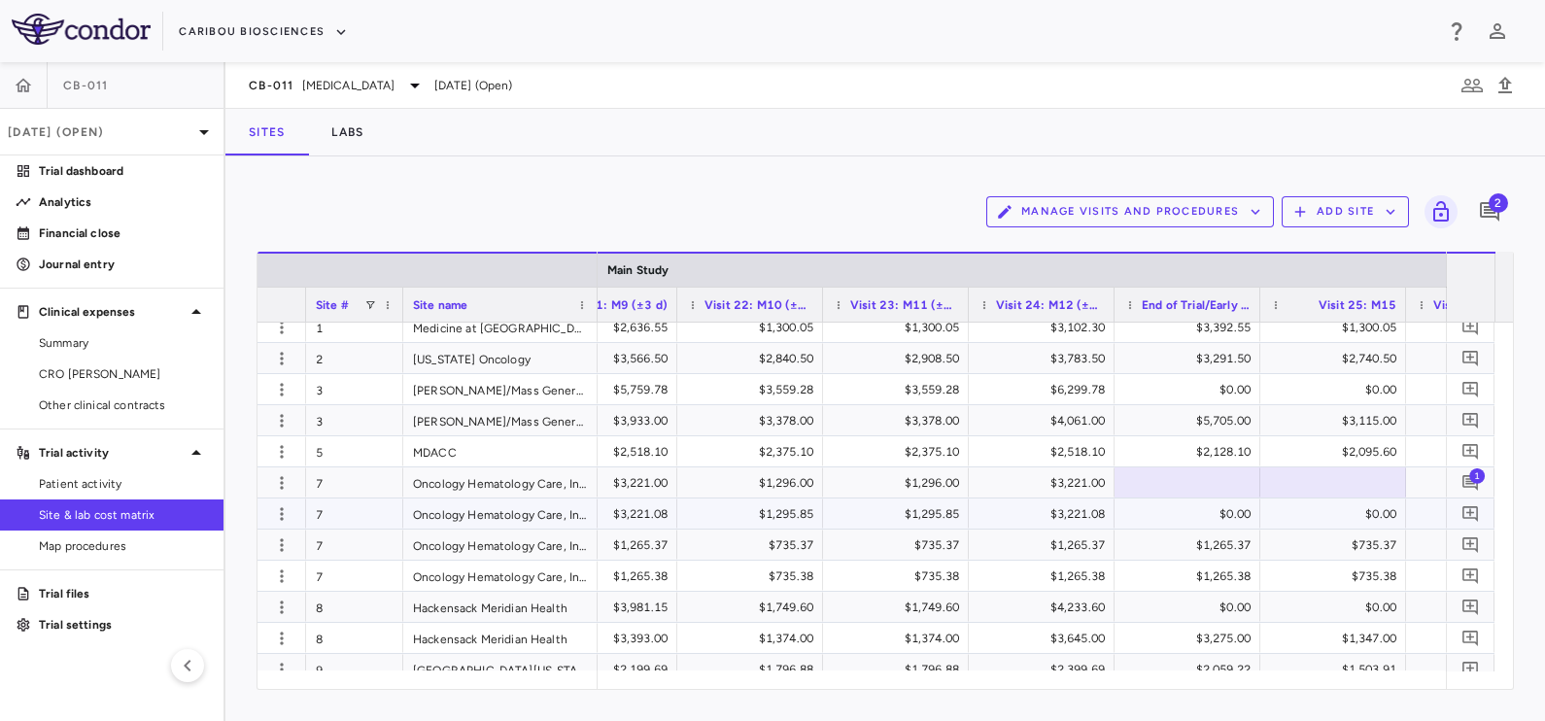
click at [1285, 516] on div "$0.00" at bounding box center [1337, 513] width 119 height 31
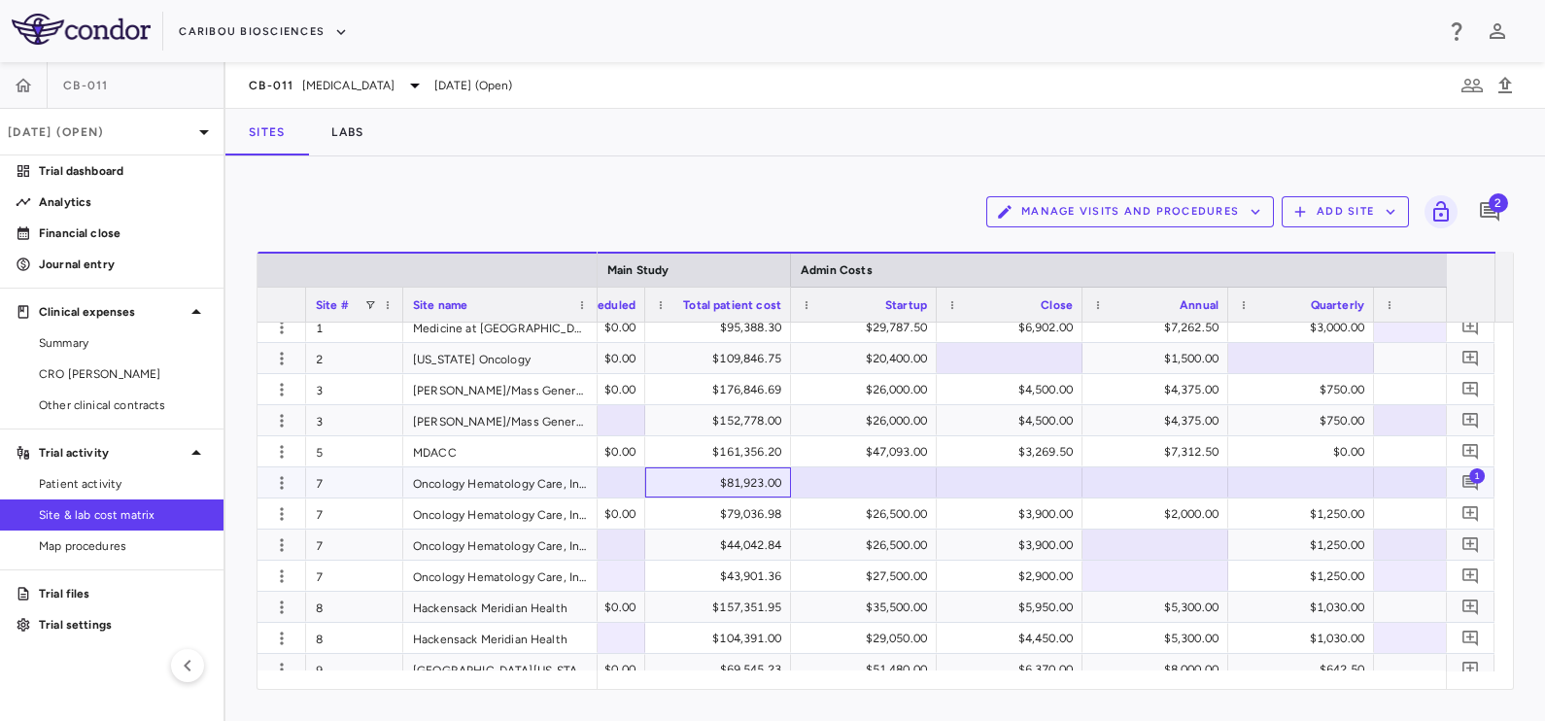
click at [752, 472] on div "$81,923.00" at bounding box center [722, 482] width 119 height 31
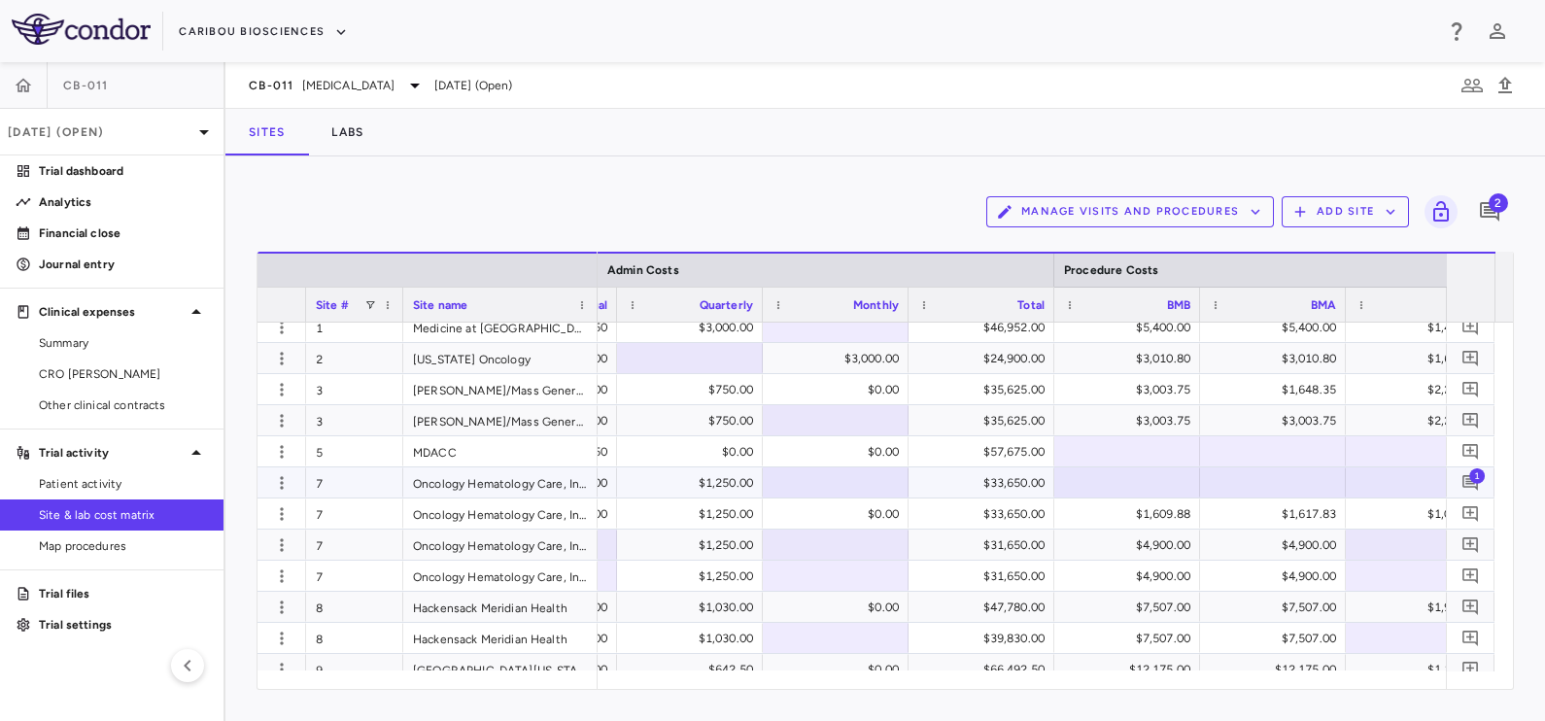
click at [1011, 476] on div "$33,650.00" at bounding box center [985, 482] width 119 height 31
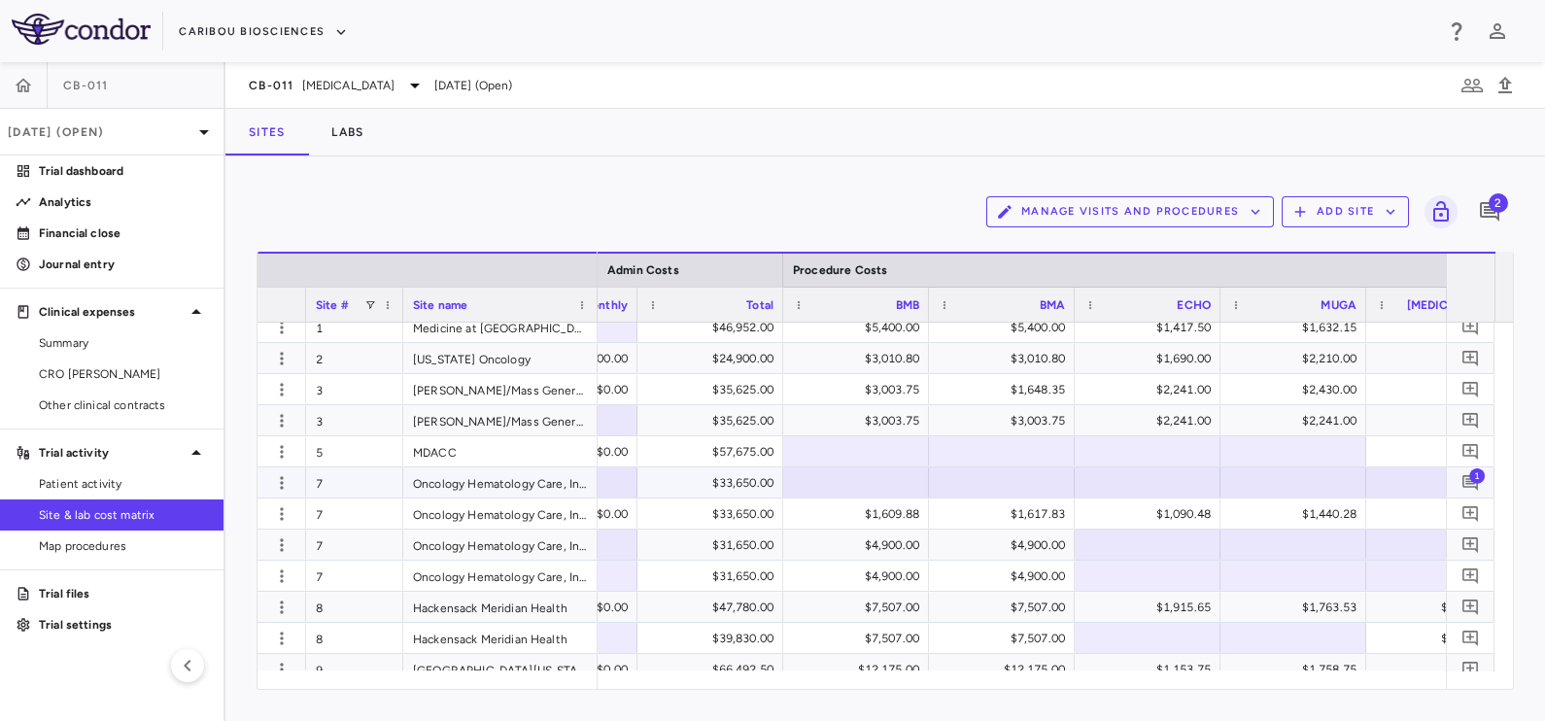
drag, startPoint x: 756, startPoint y: 480, endPoint x: 754, endPoint y: 533, distance: 53.5
click at [756, 480] on div "$33,650.00" at bounding box center [714, 482] width 119 height 31
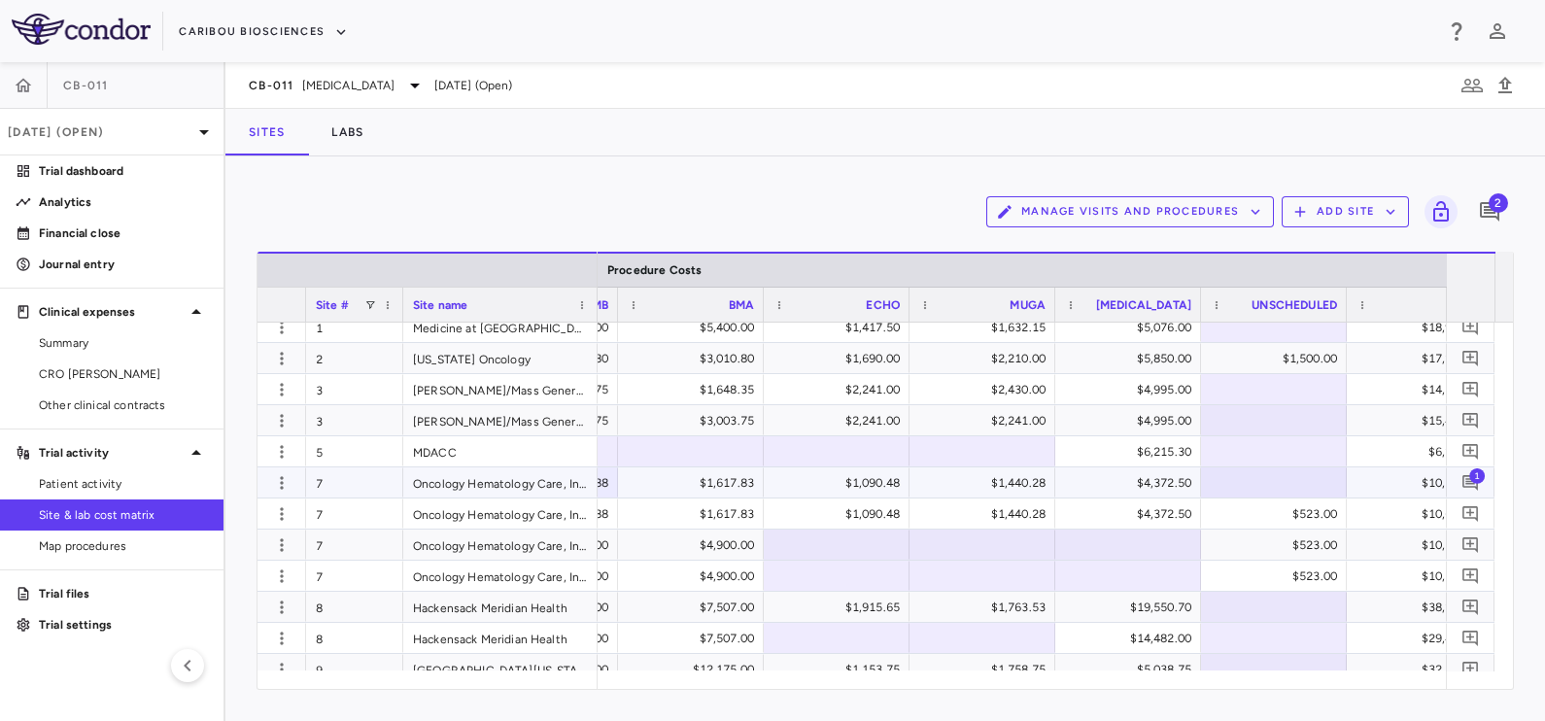
scroll to position [0, 9156]
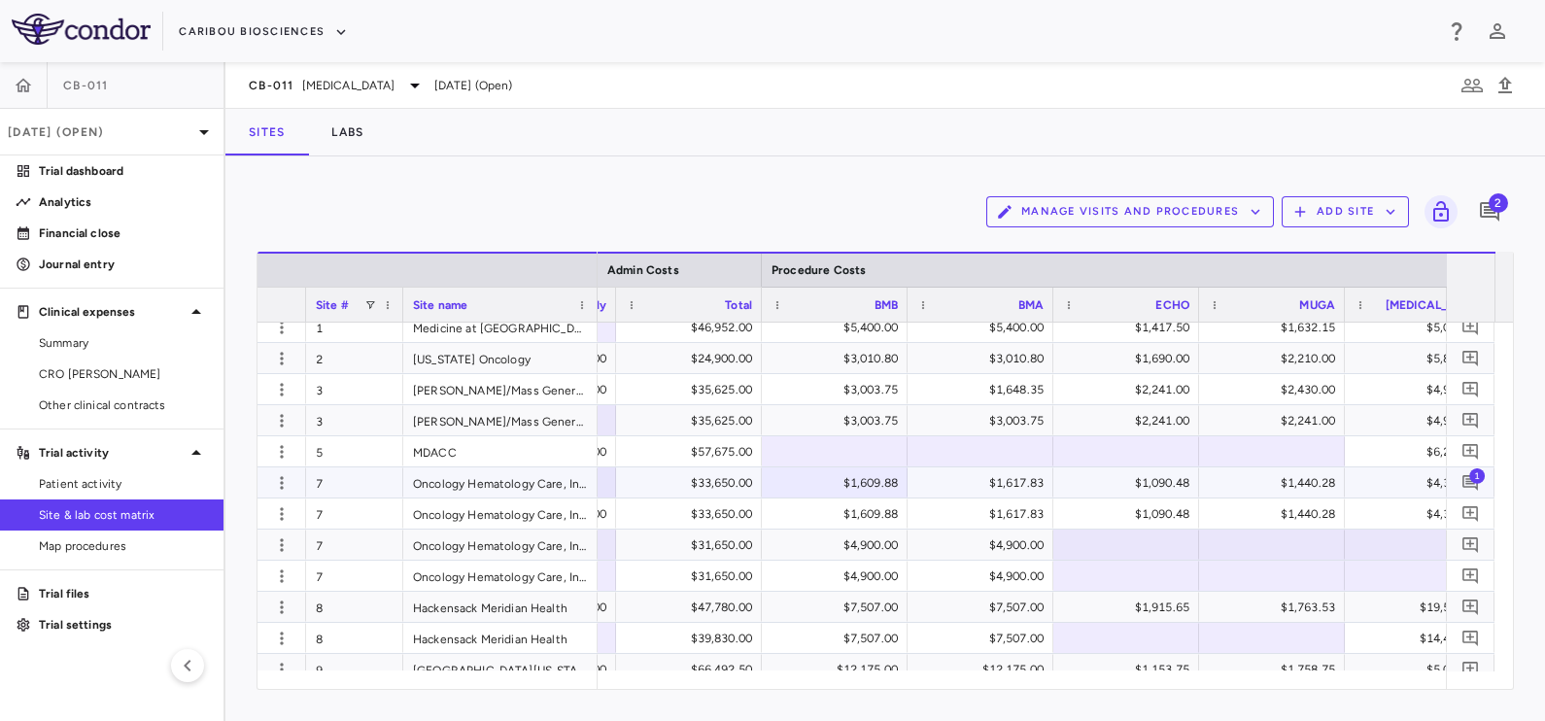
click at [670, 482] on div "$33,650.00" at bounding box center [693, 482] width 119 height 31
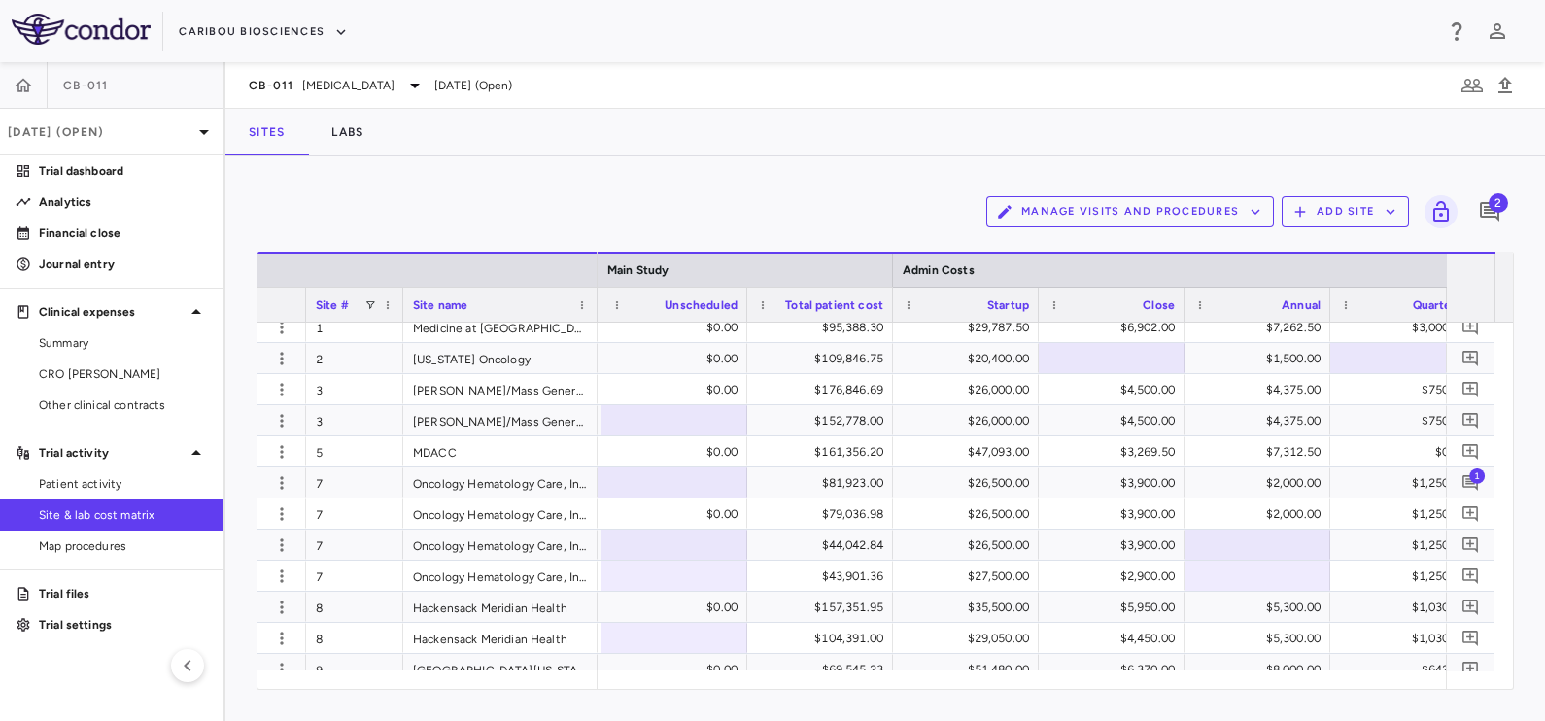
click at [562, 189] on div "Manage Visits and Procedures Add Site 2" at bounding box center [885, 212] width 1257 height 49
click at [1465, 474] on icon "Add comment" at bounding box center [1470, 482] width 18 height 18
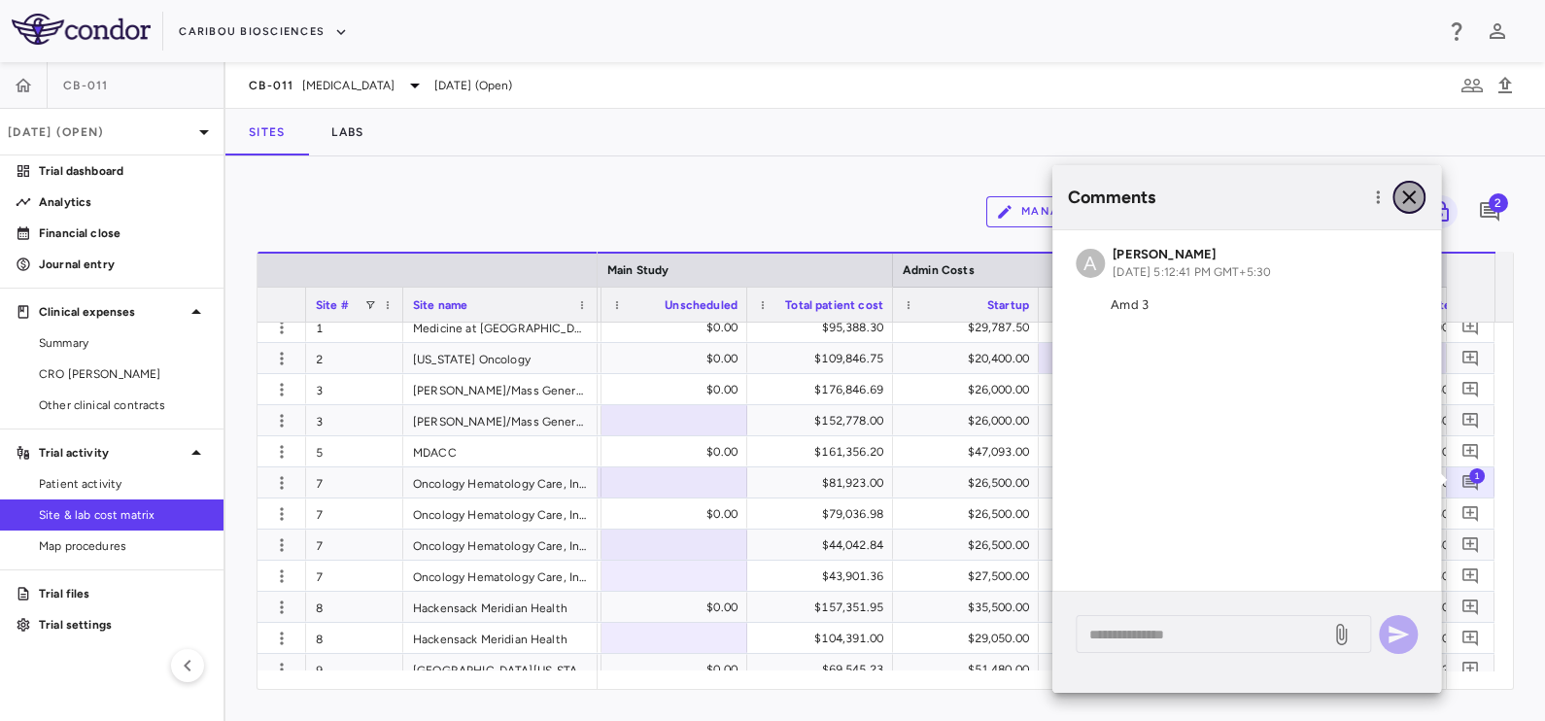
click at [1405, 194] on icon "button" at bounding box center [1409, 197] width 14 height 14
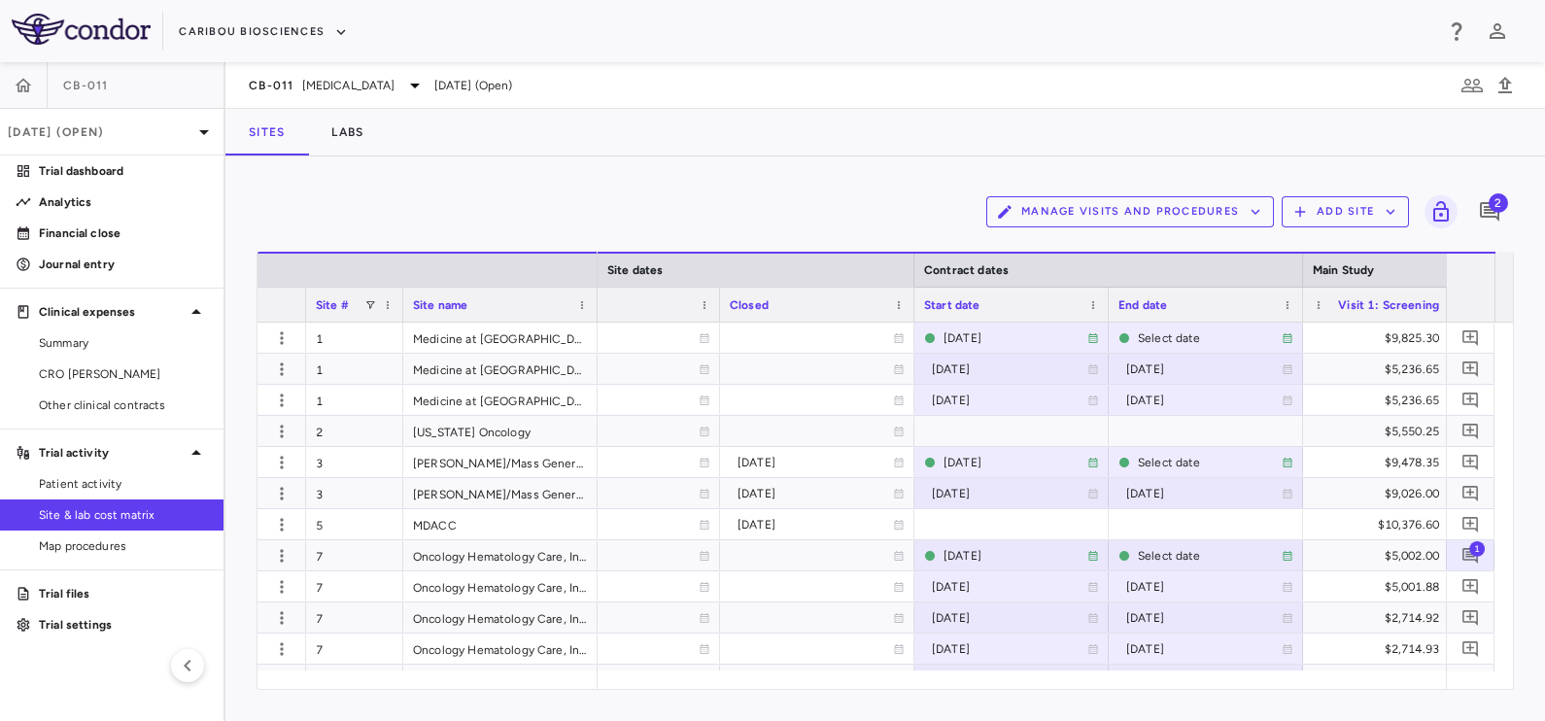
click at [830, 226] on div "Manage Visits and Procedures Add Site 2" at bounding box center [885, 212] width 1257 height 49
click at [876, 189] on div "Manage Visits and Procedures Add Site 2" at bounding box center [885, 212] width 1257 height 49
drag, startPoint x: 876, startPoint y: 189, endPoint x: 671, endPoint y: 201, distance: 205.3
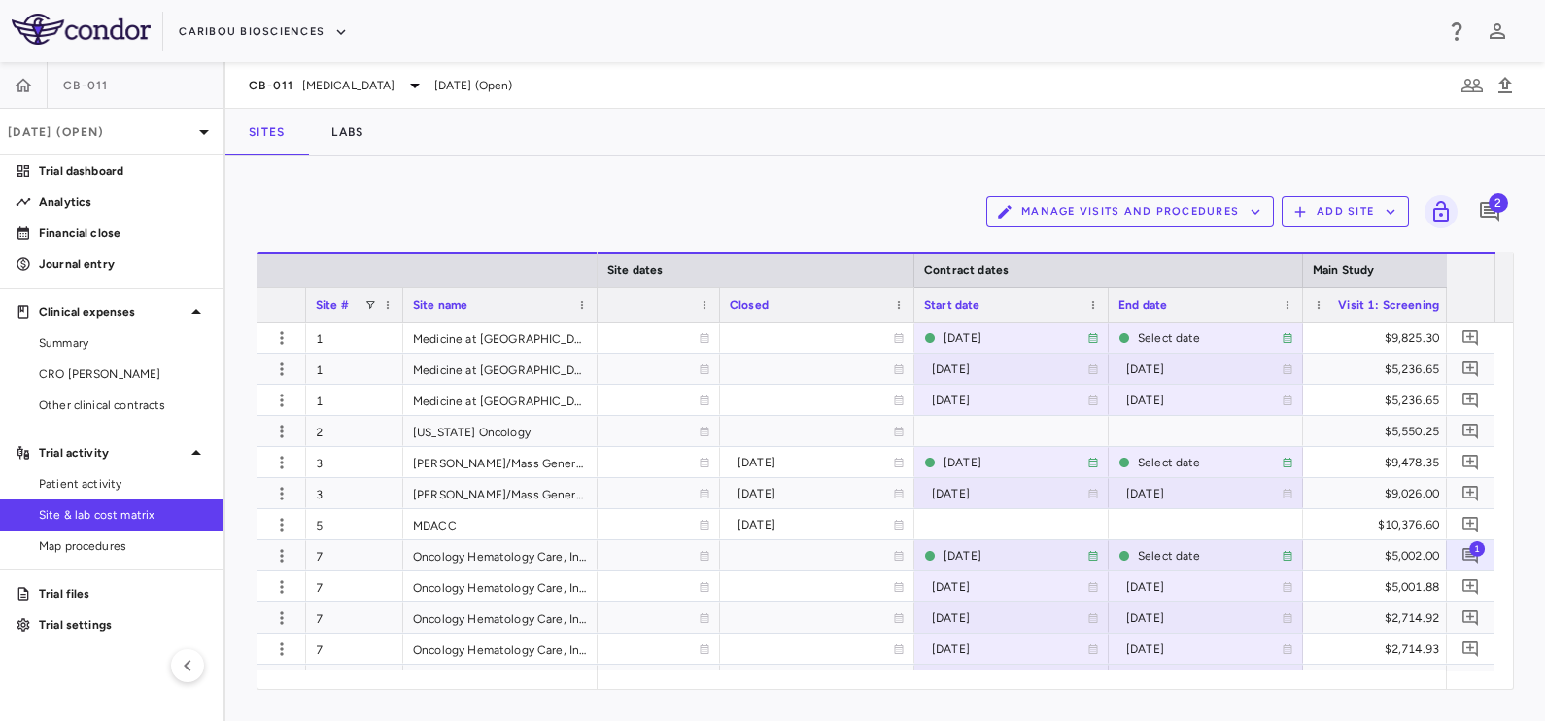
click at [671, 201] on div "Manage Visits and Procedures Add Site 2" at bounding box center [885, 212] width 1257 height 49
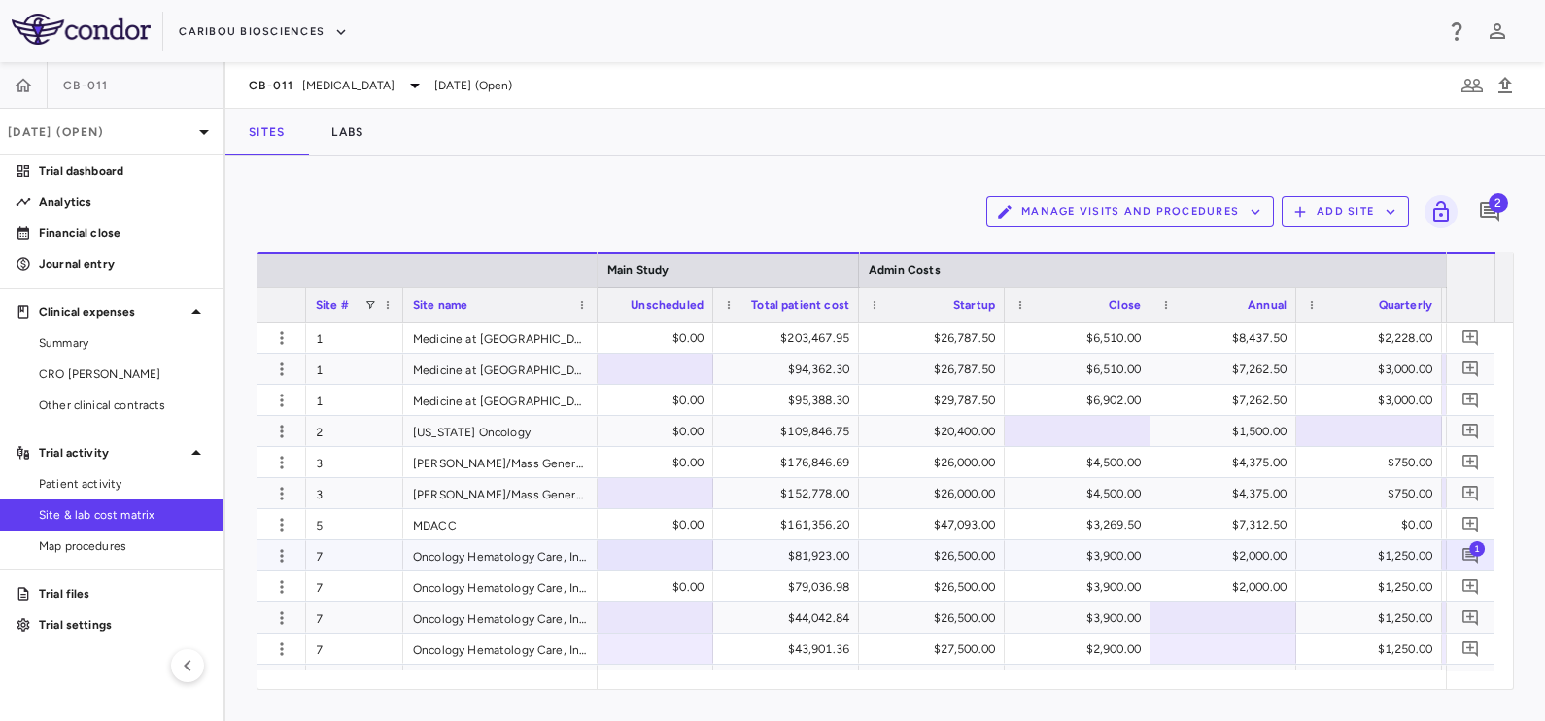
scroll to position [0, 7935]
